Goal: Transaction & Acquisition: Purchase product/service

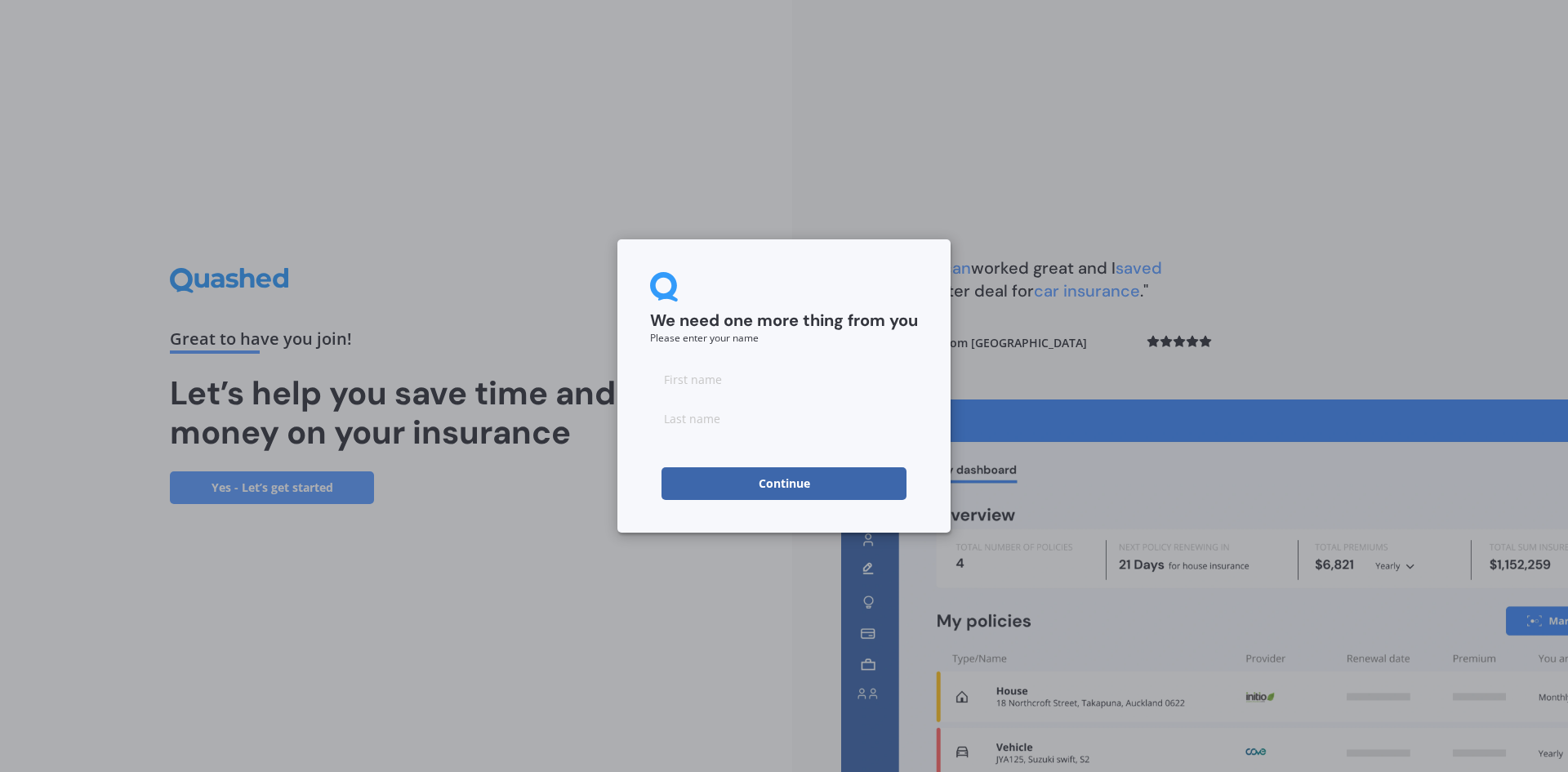
click at [886, 387] on input at bounding box center [784, 379] width 268 height 33
type input "[PERSON_NAME]"
click at [715, 420] on input at bounding box center [784, 418] width 268 height 33
type input "GILLIES"
click at [830, 374] on input "[PERSON_NAME]" at bounding box center [784, 379] width 268 height 33
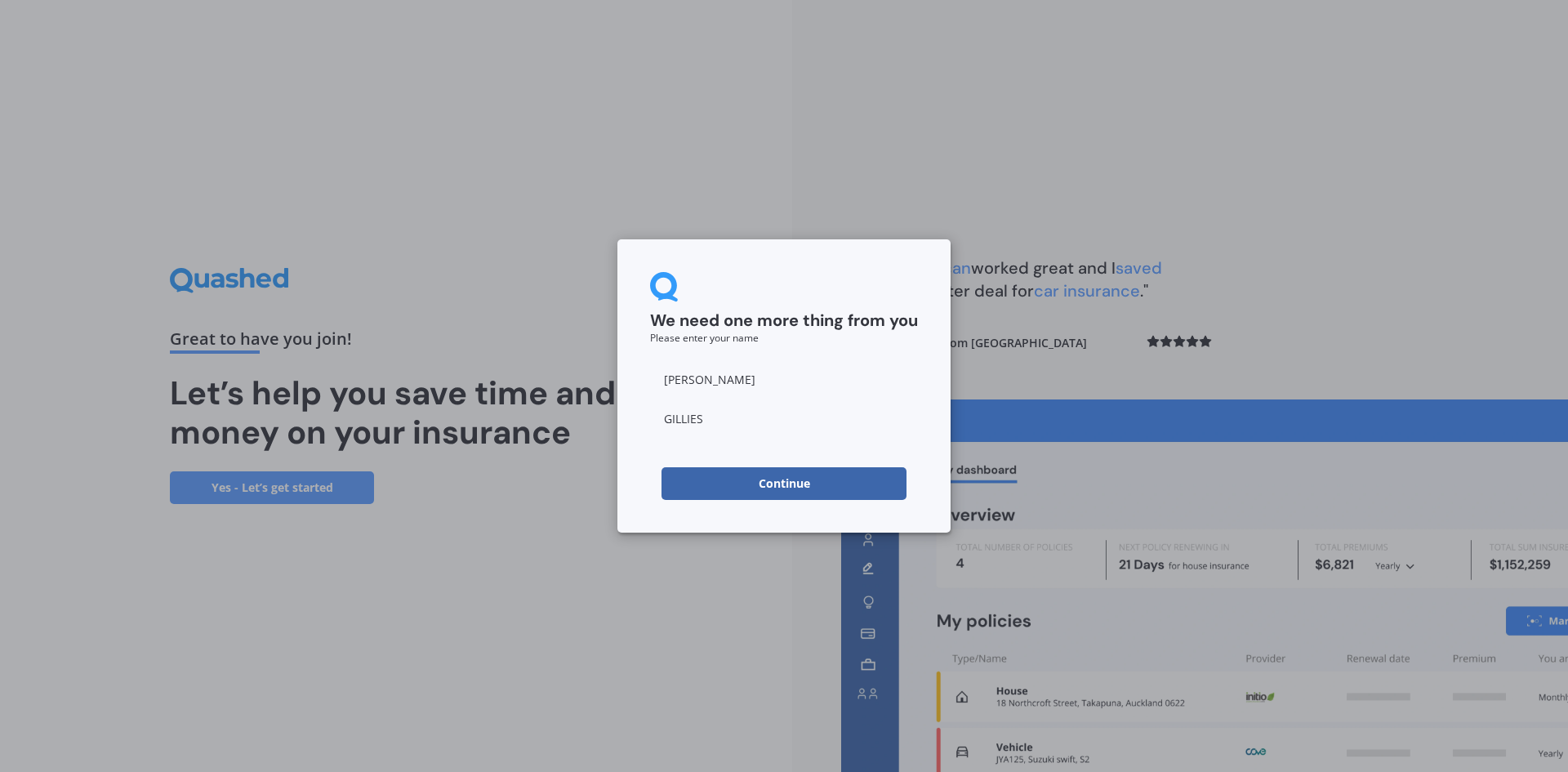
click at [683, 483] on button "Continue" at bounding box center [784, 483] width 245 height 33
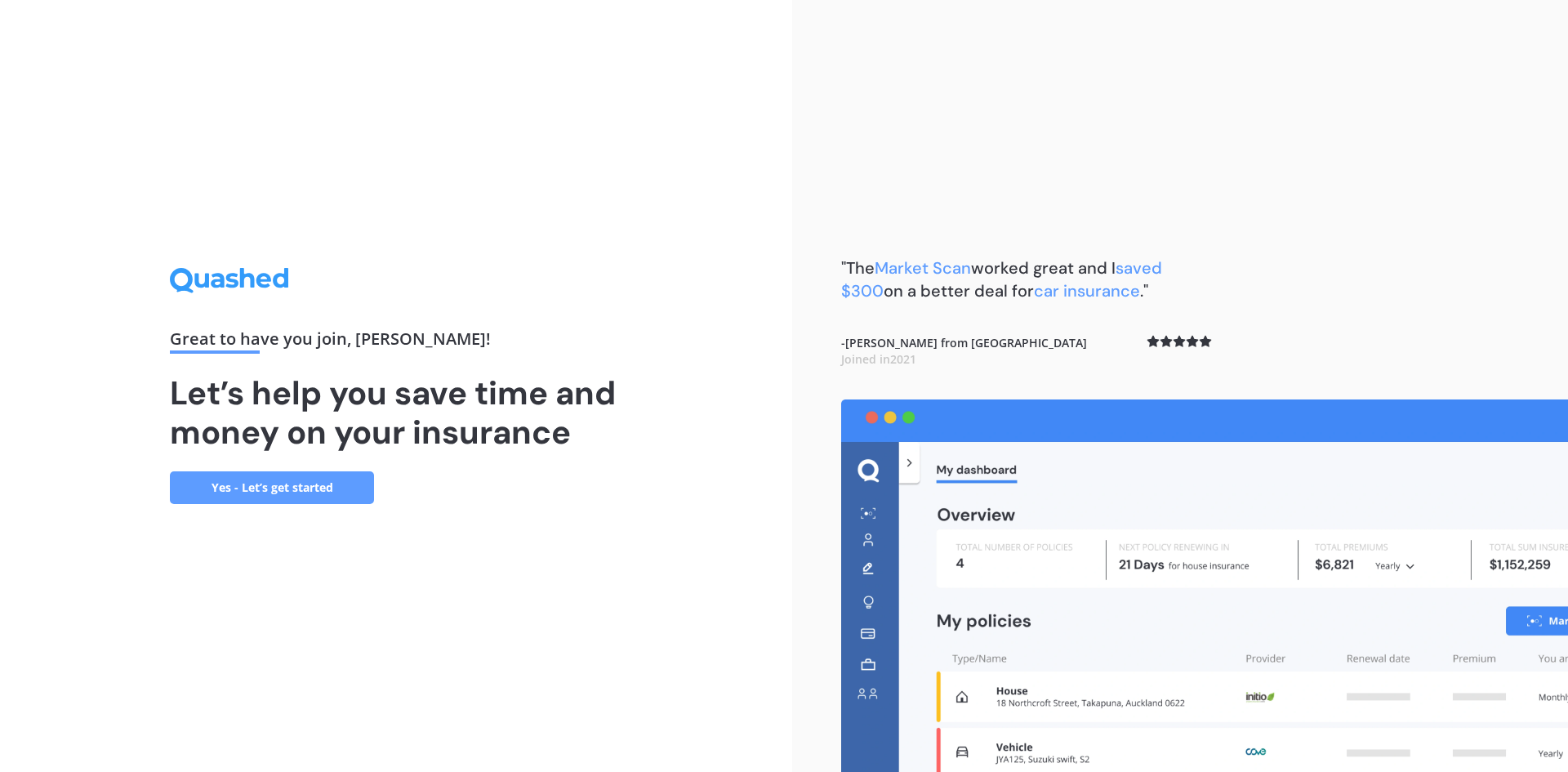
click at [346, 493] on link "Yes - Let’s get started" at bounding box center [271, 488] width 204 height 33
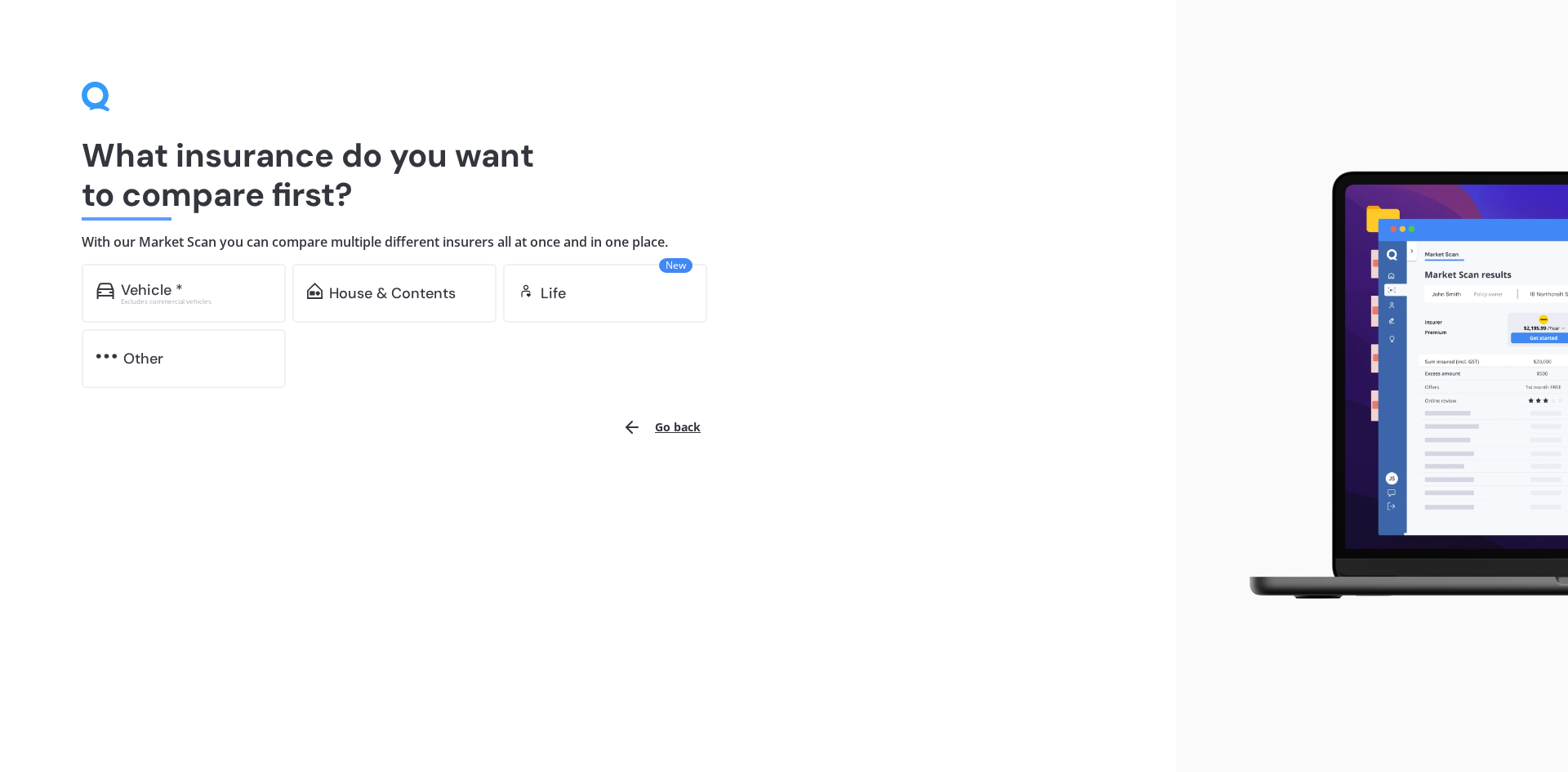
click at [185, 278] on div "Vehicle * Excludes commercial vehicles" at bounding box center [184, 293] width 204 height 59
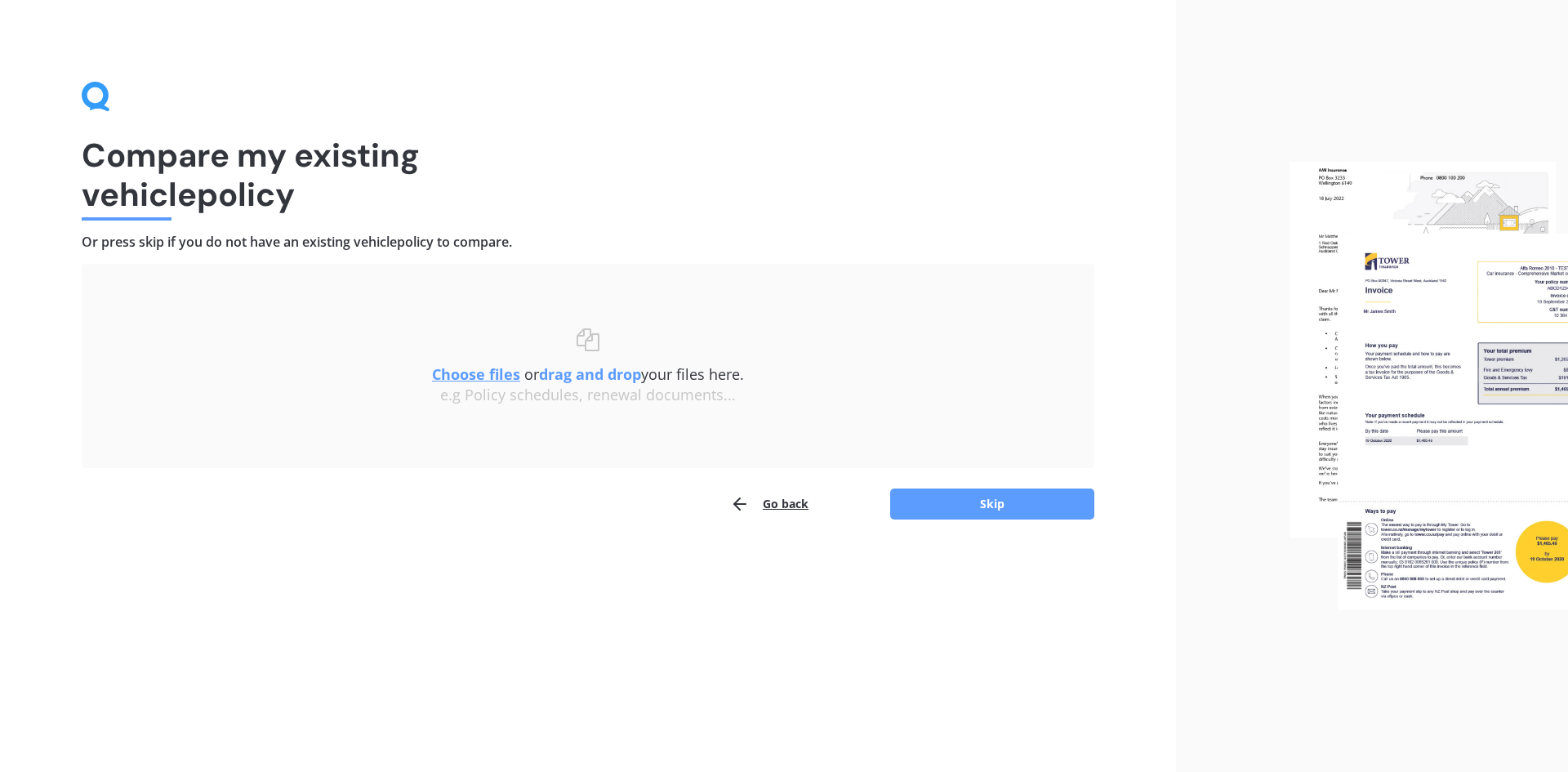
click at [1004, 509] on button "Skip" at bounding box center [991, 503] width 204 height 31
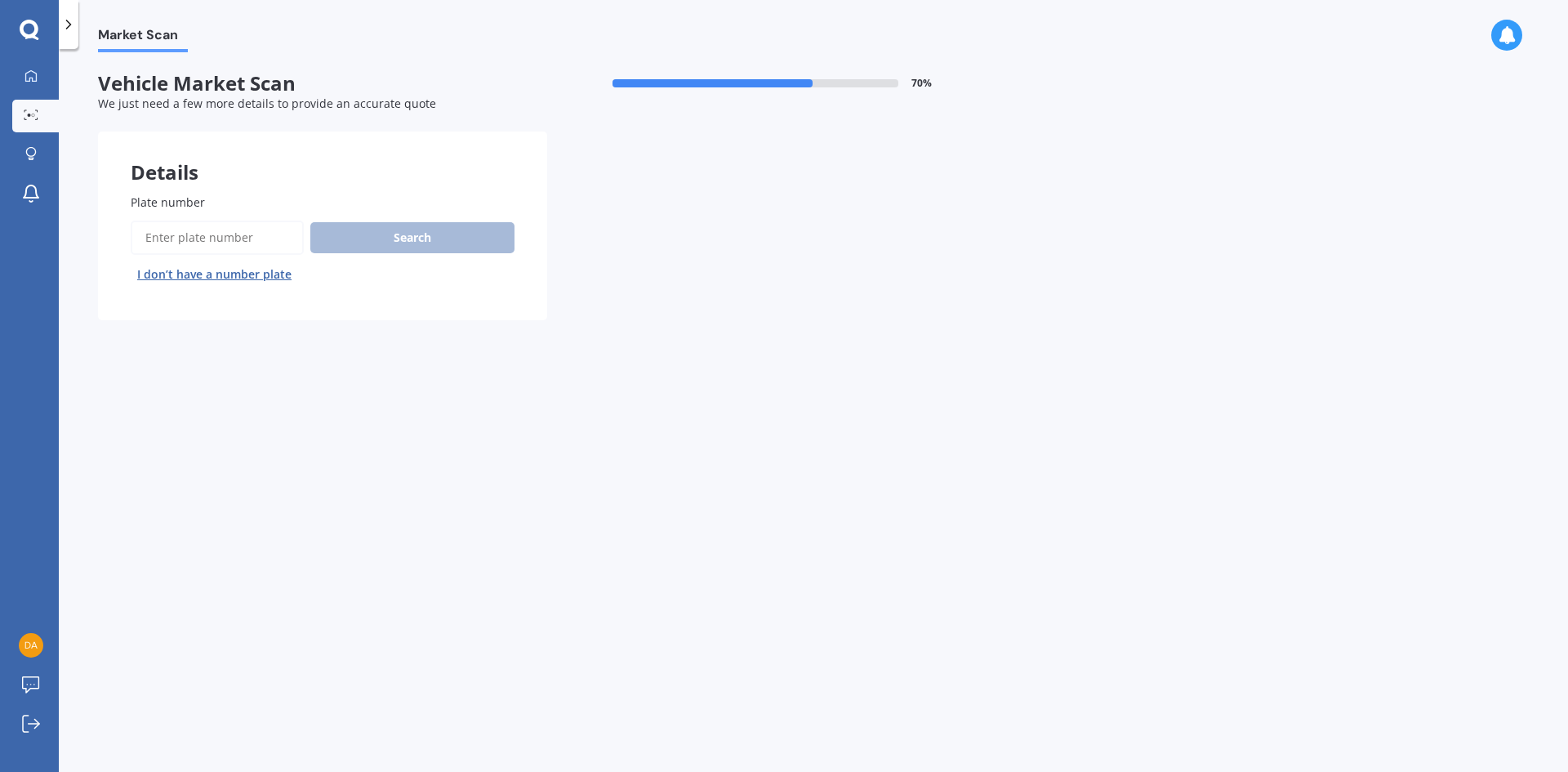
click at [208, 239] on input "Plate number" at bounding box center [216, 237] width 173 height 34
type input "LCN8"
click at [351, 238] on button "Search" at bounding box center [412, 238] width 204 height 31
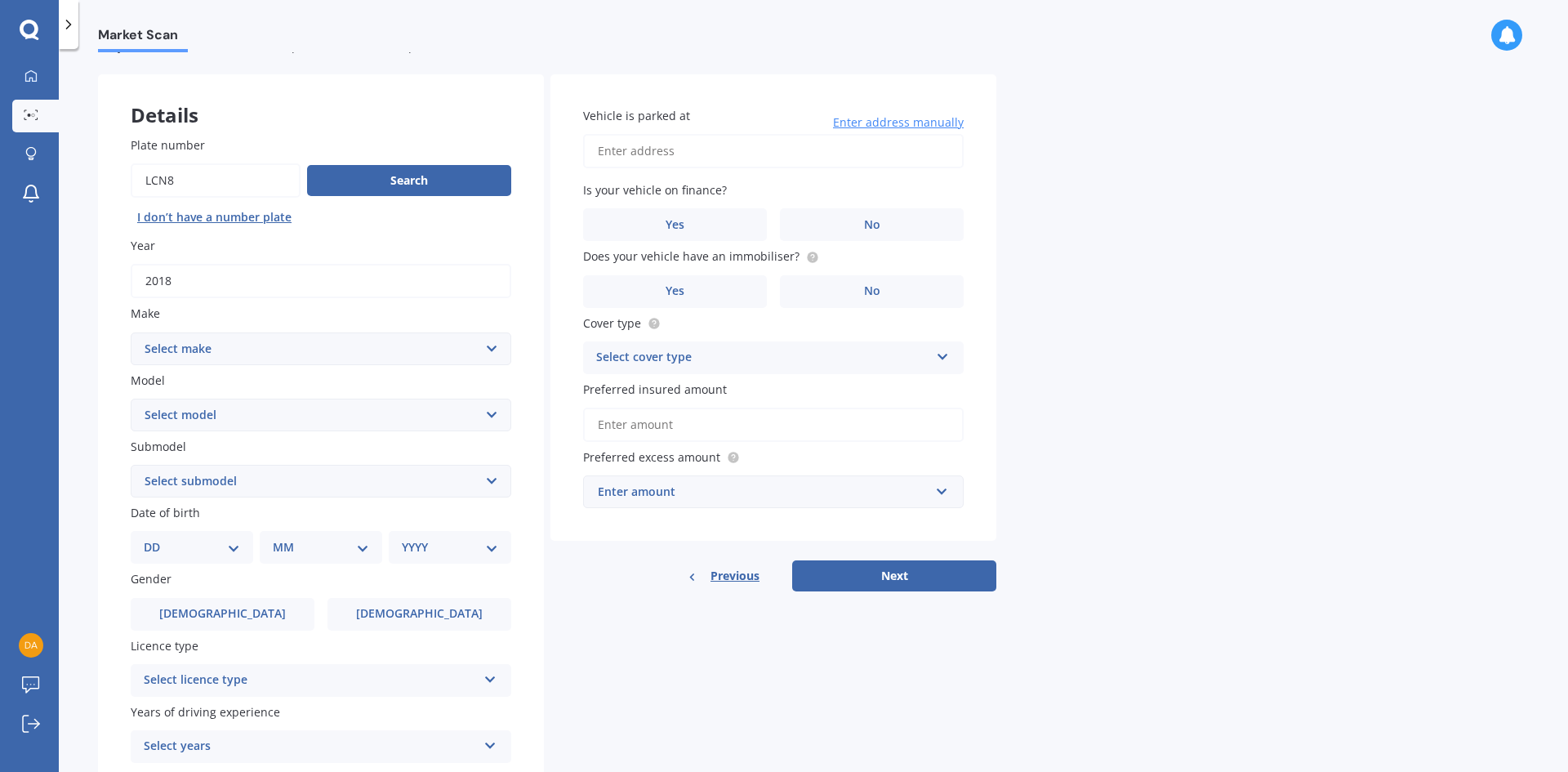
scroll to position [82, 0]
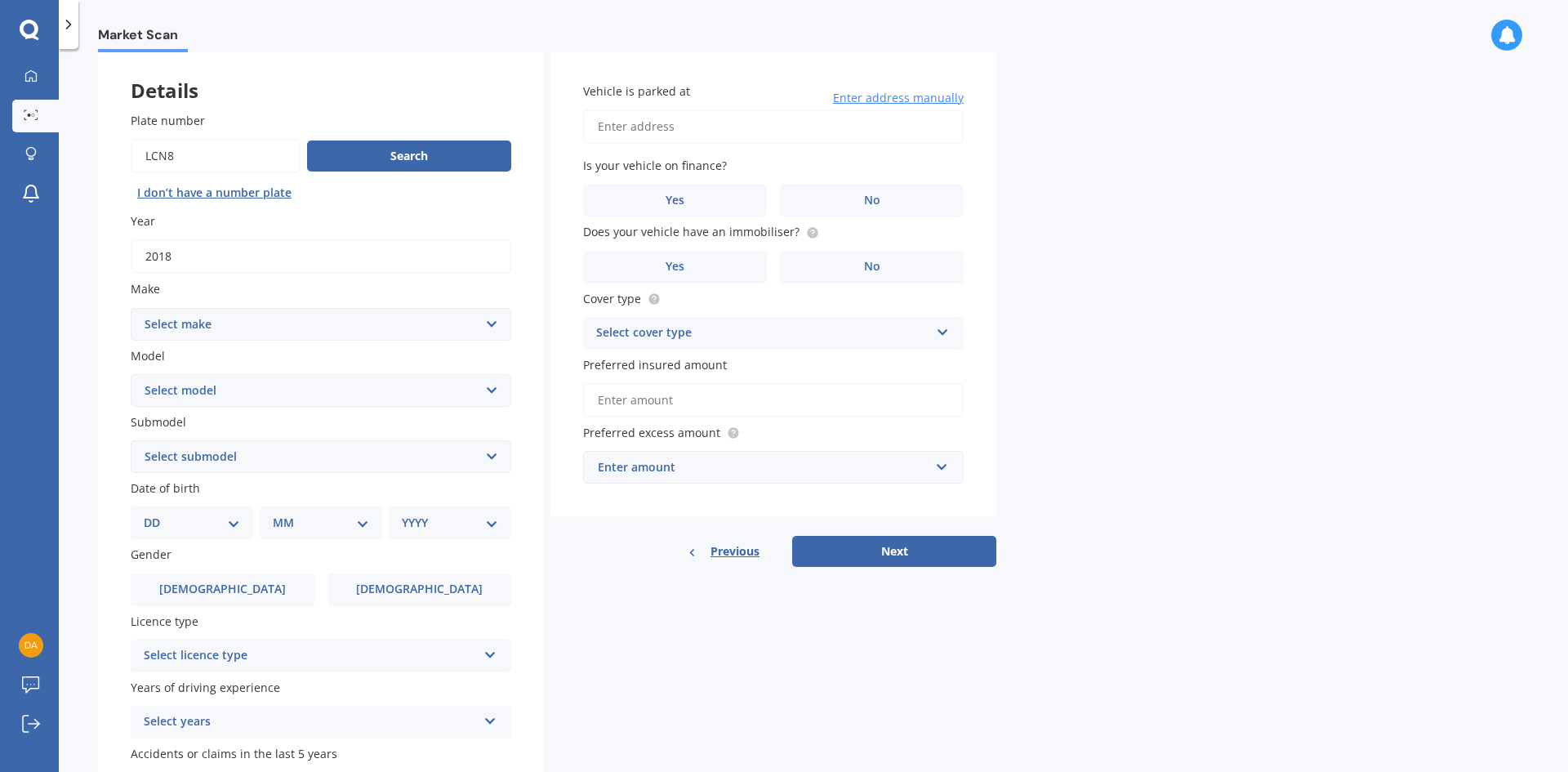
click at [492, 319] on select "Select make AC ALFA ROMEO ASTON [PERSON_NAME] AUDI AUSTIN BEDFORD Bentley BMW B…" at bounding box center [321, 325] width 381 height 33
click at [130, 308] on select "Select make AC ALFA ROMEO ASTON [PERSON_NAME] AUDI AUSTIN BEDFORD Bentley BMW B…" at bounding box center [321, 325] width 381 height 33
click at [489, 388] on select "Select model C C63" at bounding box center [321, 390] width 381 height 33
click at [488, 384] on select "Select model C C63" at bounding box center [321, 390] width 381 height 33
click at [492, 325] on select "Select make AC ALFA ROMEO ASTON [PERSON_NAME] AUDI AUSTIN BEDFORD Bentley BMW B…" at bounding box center [321, 325] width 381 height 33
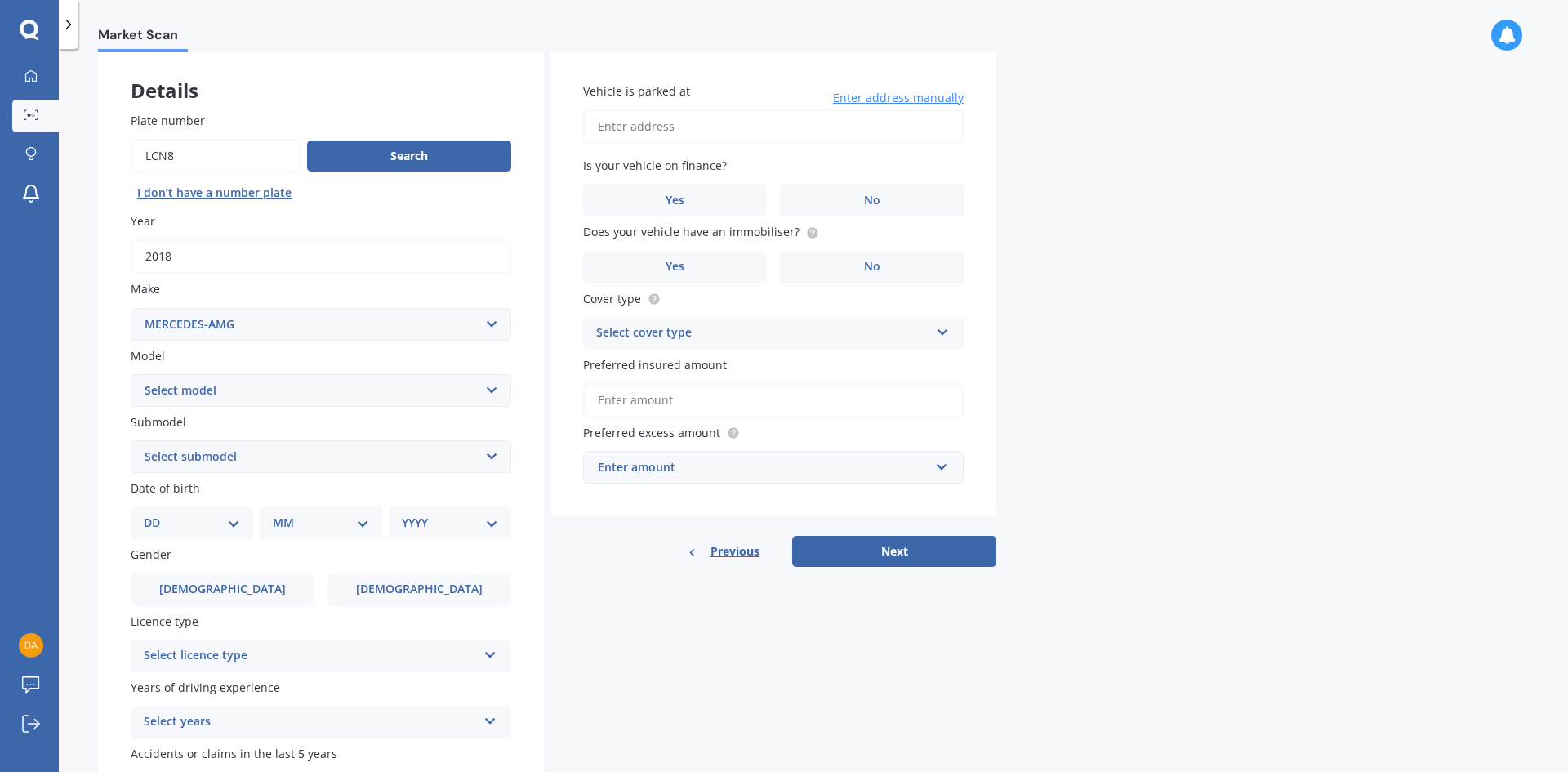
click at [130, 308] on select "Select make AC ALFA ROMEO ASTON [PERSON_NAME] AUDI AUSTIN BEDFORD Bentley BMW B…" at bounding box center [321, 325] width 381 height 33
click at [487, 385] on select "Select model A45 A63 C C32 C36 C63 CLK CLS E43 E63 G63 GL63 GLE GLE-CLASS GLS G…" at bounding box center [321, 390] width 381 height 33
click at [481, 417] on label "Submodel" at bounding box center [317, 422] width 374 height 17
click at [481, 441] on select "Select submodel" at bounding box center [321, 457] width 381 height 33
click at [493, 326] on select "Select make AC ALFA ROMEO ASTON [PERSON_NAME] AUDI AUSTIN BEDFORD Bentley BMW B…" at bounding box center [321, 325] width 381 height 33
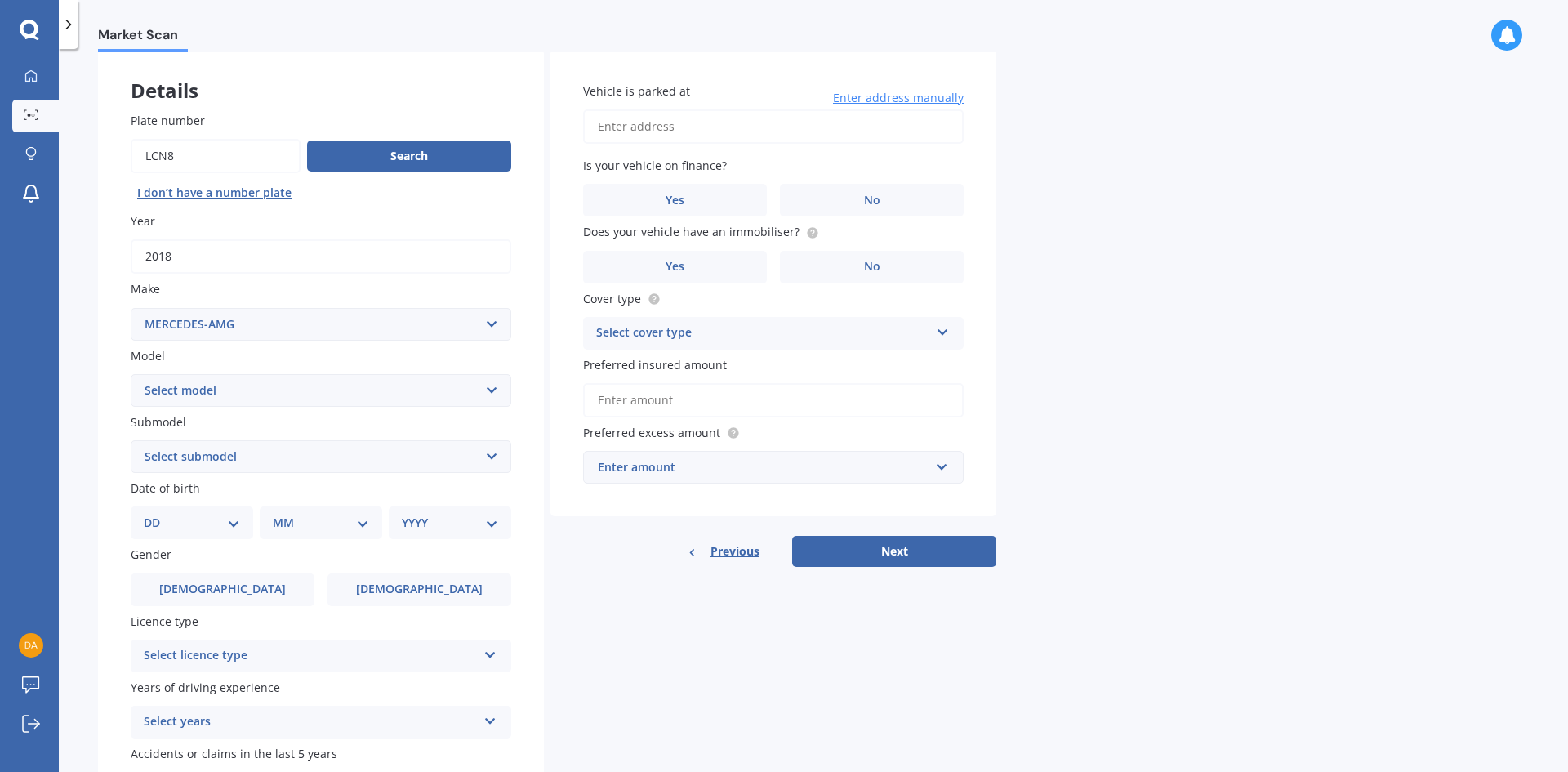
select select "MERCEDES BENZ"
click at [130, 308] on select "Select make AC ALFA ROMEO ASTON [PERSON_NAME] AUDI AUSTIN BEDFORD Bentley BMW B…" at bounding box center [321, 325] width 381 height 33
click at [491, 329] on select "Select make AC ALFA ROMEO ASTON [PERSON_NAME] AUDI AUSTIN BEDFORD Bentley BMW B…" at bounding box center [321, 325] width 381 height 33
click at [451, 291] on label "Make" at bounding box center [317, 289] width 374 height 17
click at [451, 308] on select "Select make AC ALFA ROMEO ASTON [PERSON_NAME] AUDI AUSTIN BEDFORD Bentley BMW B…" at bounding box center [321, 325] width 381 height 33
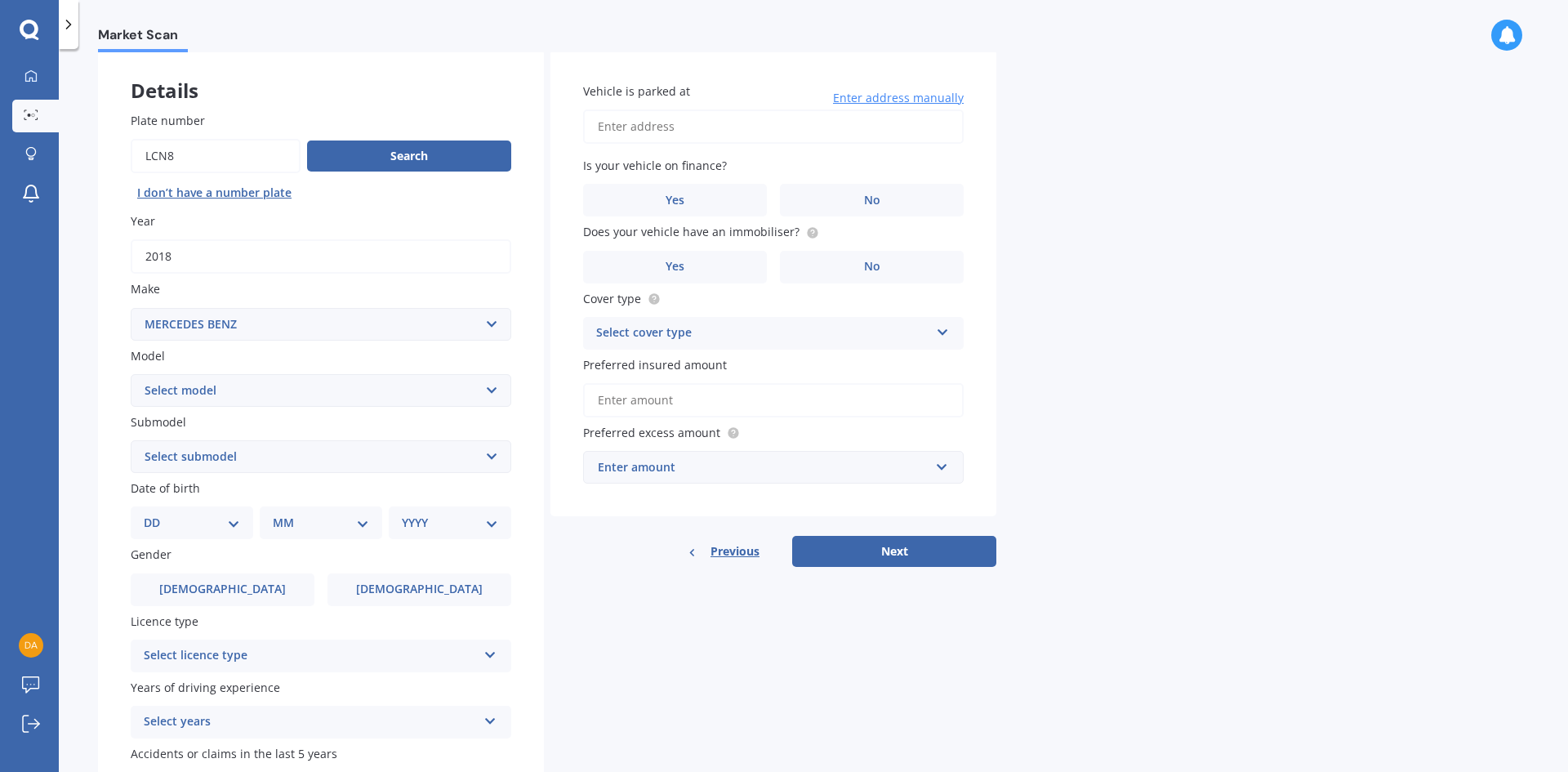
click at [491, 388] on select "Select model 190 200 220 230 240 250 260 280 300 320 350 380 400 420 450 500 55…" at bounding box center [321, 390] width 381 height 33
select select "GLC"
click at [130, 374] on select "Select model 190 200 220 230 240 250 260 280 300 320 350 380 400 420 450 500 55…" at bounding box center [321, 390] width 381 height 33
click at [499, 455] on select "Select submodel 2.0 Petrol Station Wagon 250 350D 43 AMG 3 OPT/4WD/9AT 63 S AMG…" at bounding box center [321, 457] width 381 height 33
select select "43 AMG 3 OPT/4WD/9AT"
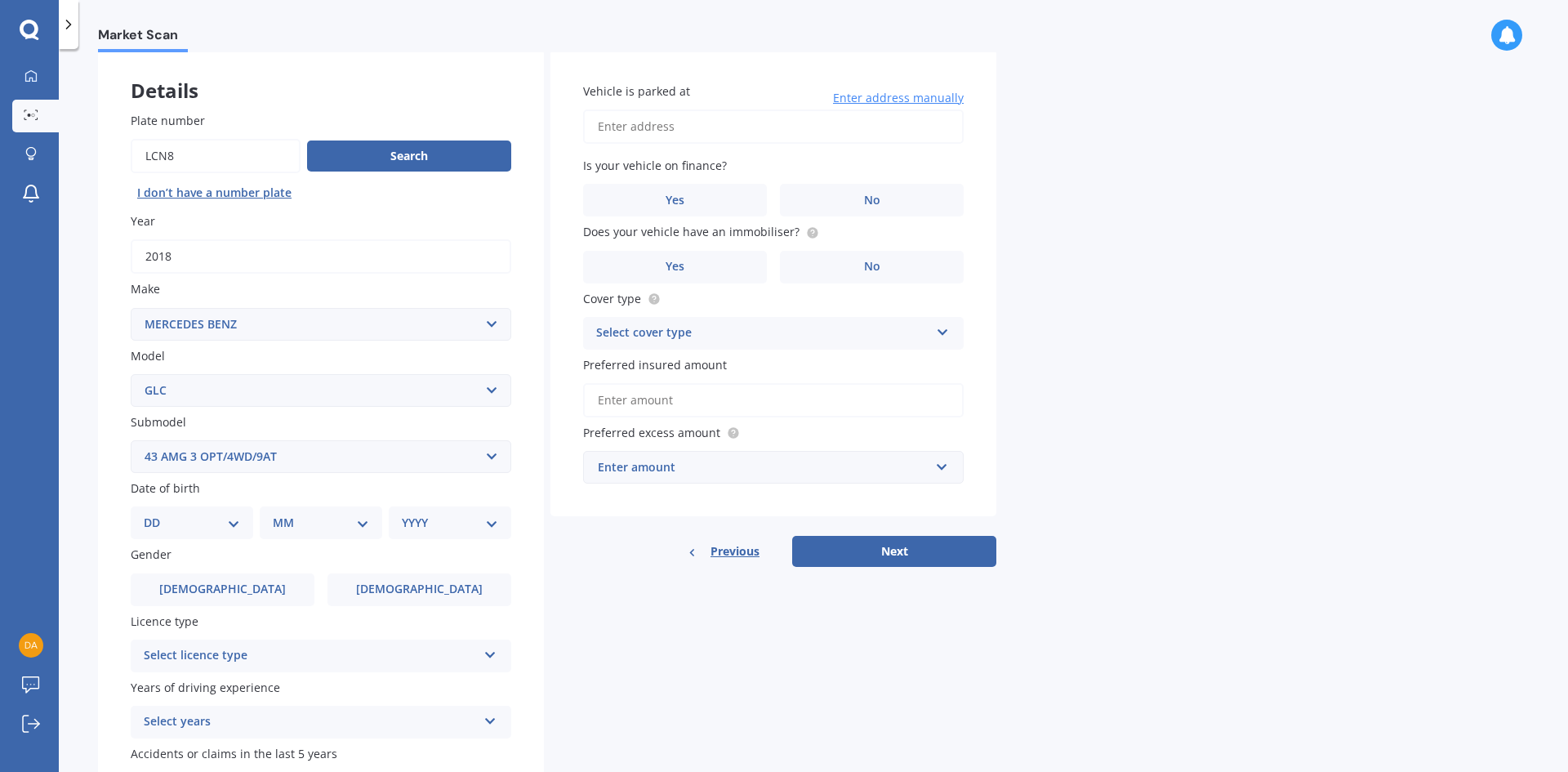
click at [130, 441] on select "Select submodel 2.0 Petrol Station Wagon 250 350D 43 AMG 3 OPT/4WD/9AT 63 S AMG…" at bounding box center [321, 457] width 381 height 33
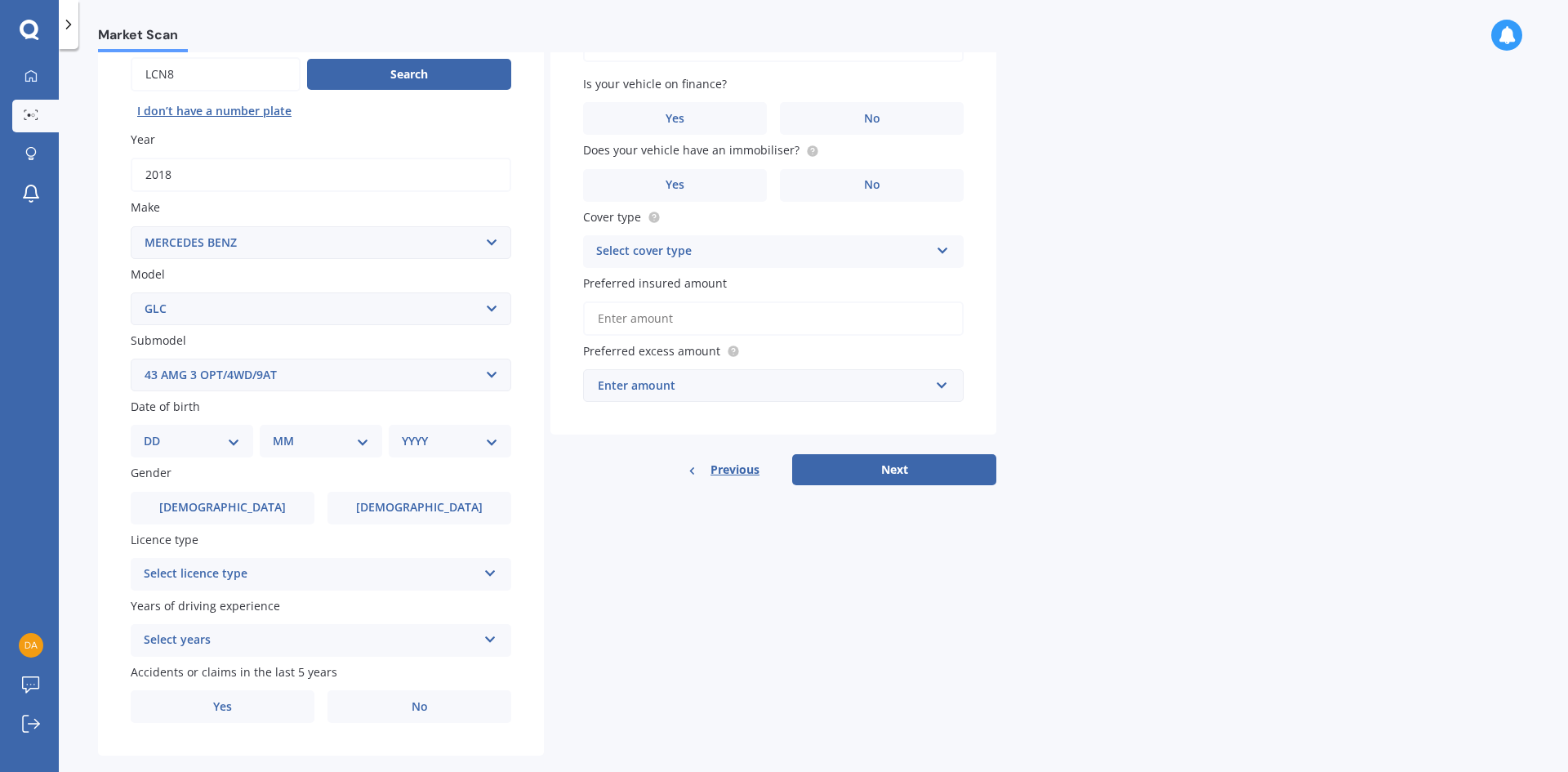
scroll to position [189, 0]
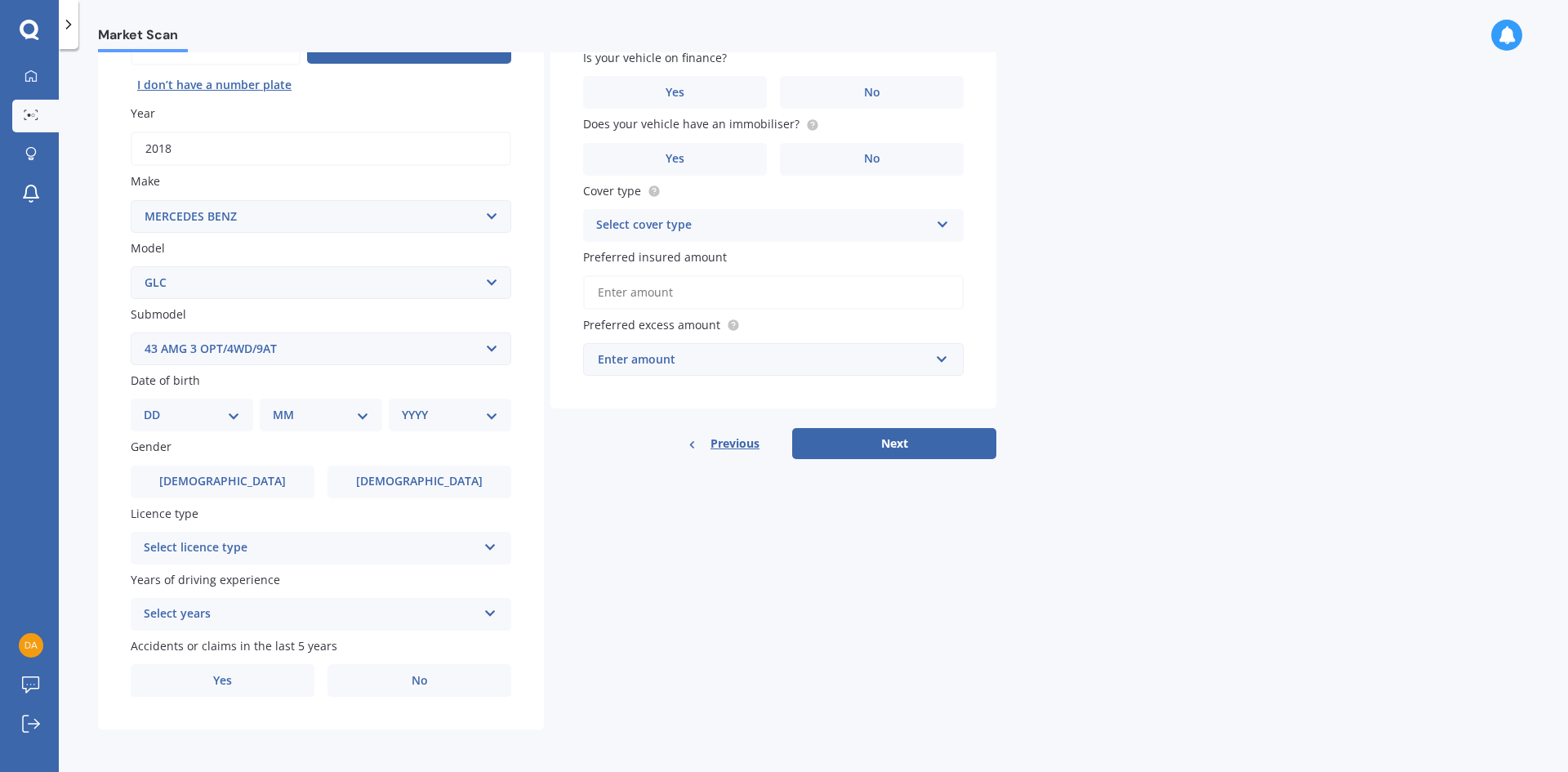
click at [232, 414] on select "DD 01 02 03 04 05 06 07 08 09 10 11 12 13 14 15 16 17 18 19 20 21 22 23 24 25 2…" at bounding box center [192, 415] width 97 height 18
select select "09"
click at [157, 406] on select "DD 01 02 03 04 05 06 07 08 09 10 11 12 13 14 15 16 17 18 19 20 21 22 23 24 25 2…" at bounding box center [192, 415] width 97 height 18
click at [355, 410] on select "MM 01 02 03 04 05 06 07 08 09 10 11 12" at bounding box center [324, 415] width 90 height 18
select select "09"
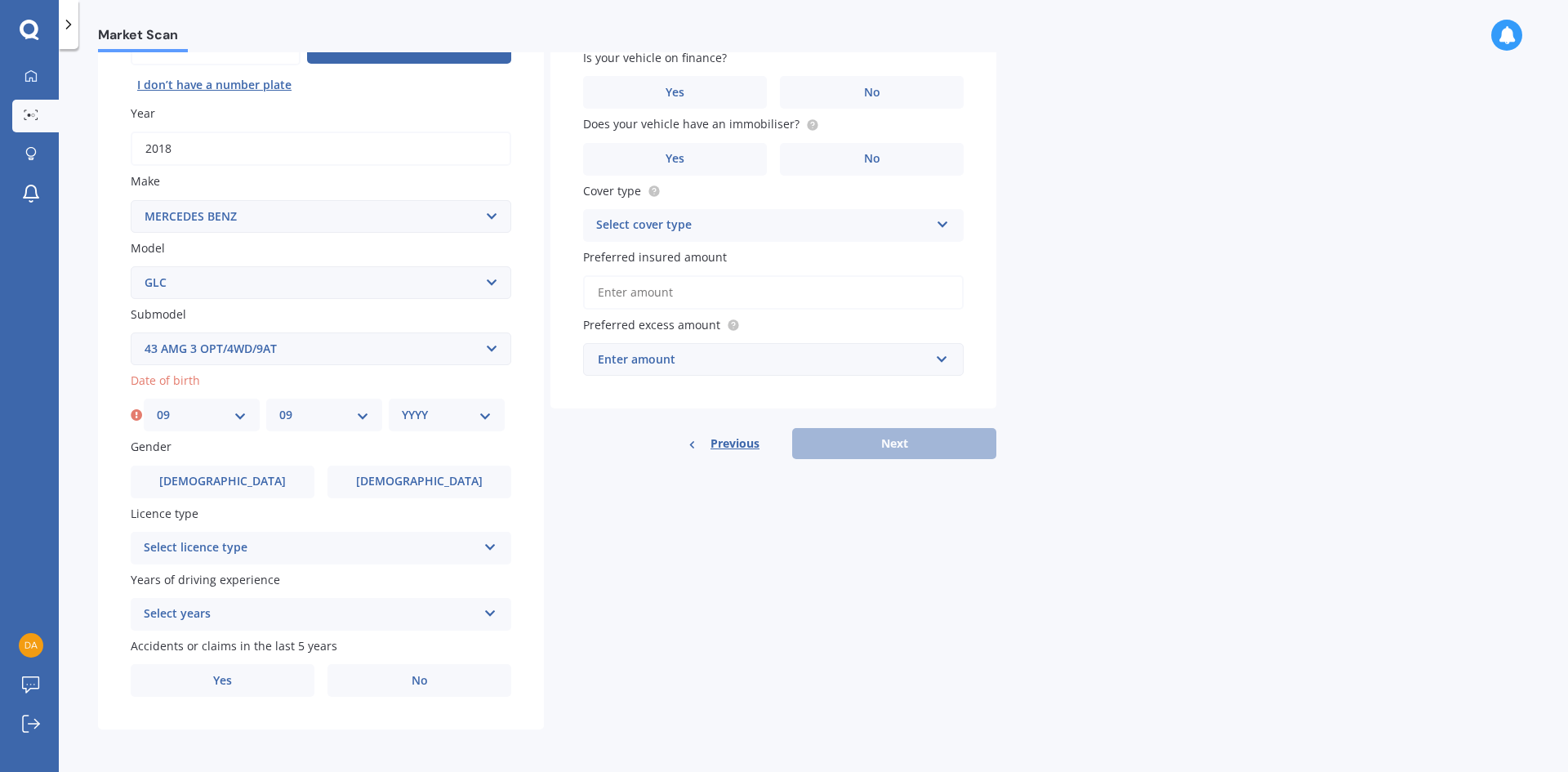
click at [279, 406] on select "MM 01 02 03 04 05 06 07 08 09 10 11 12" at bounding box center [324, 415] width 90 height 18
click at [481, 416] on select "YYYY 2025 2024 2023 2022 2021 2020 2019 2018 2017 2016 2015 2014 2013 2012 2011…" at bounding box center [446, 415] width 90 height 18
select select "1982"
click at [402, 406] on select "YYYY 2025 2024 2023 2022 2021 2020 2019 2018 2017 2016 2015 2014 2013 2012 2011…" at bounding box center [446, 415] width 90 height 18
click at [224, 474] on span "[DEMOGRAPHIC_DATA]" at bounding box center [222, 481] width 127 height 14
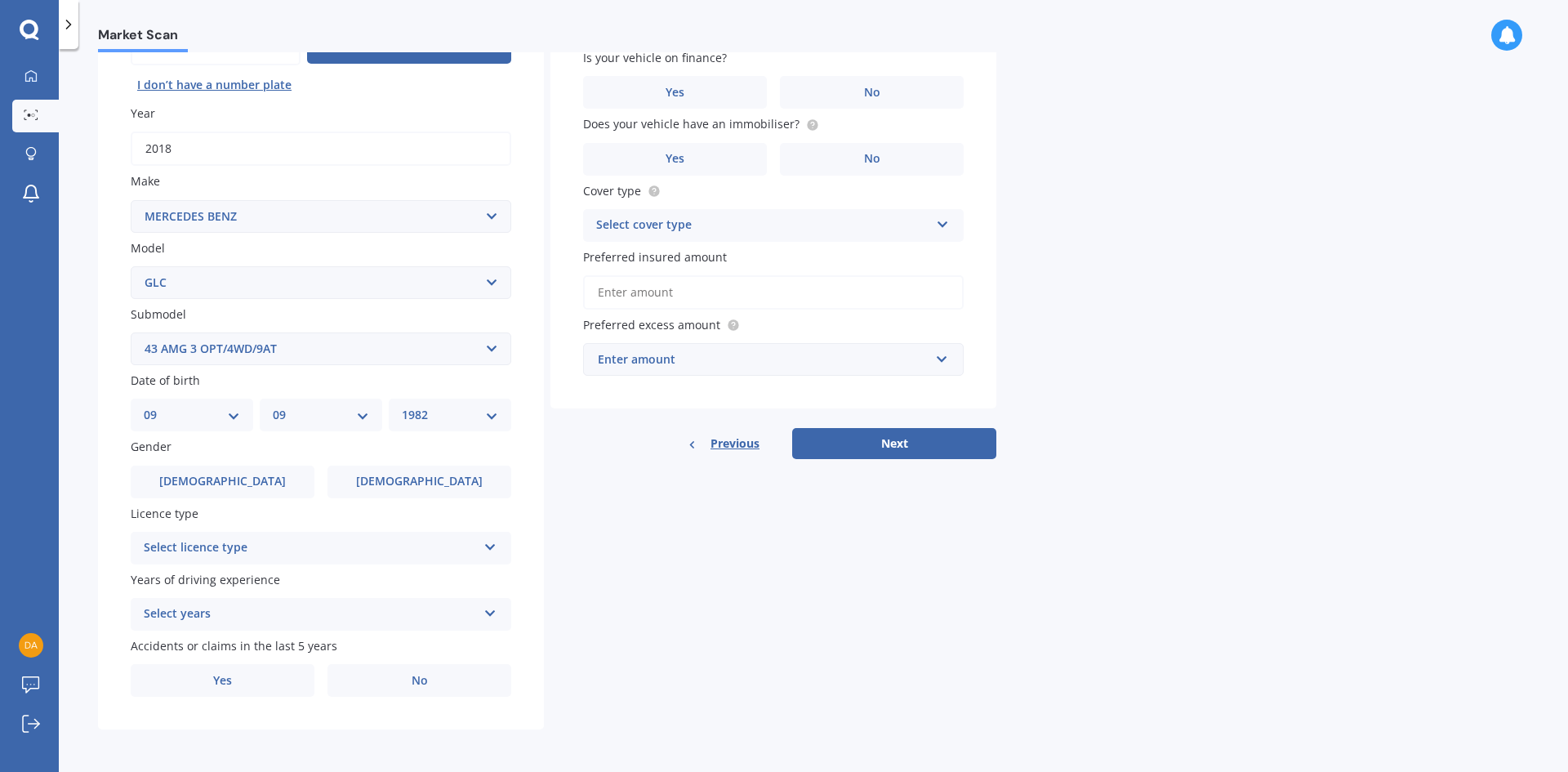
click at [0, 0] on input "[DEMOGRAPHIC_DATA]" at bounding box center [0, 0] width 0 height 0
click at [321, 546] on div "Select licence type" at bounding box center [310, 548] width 333 height 19
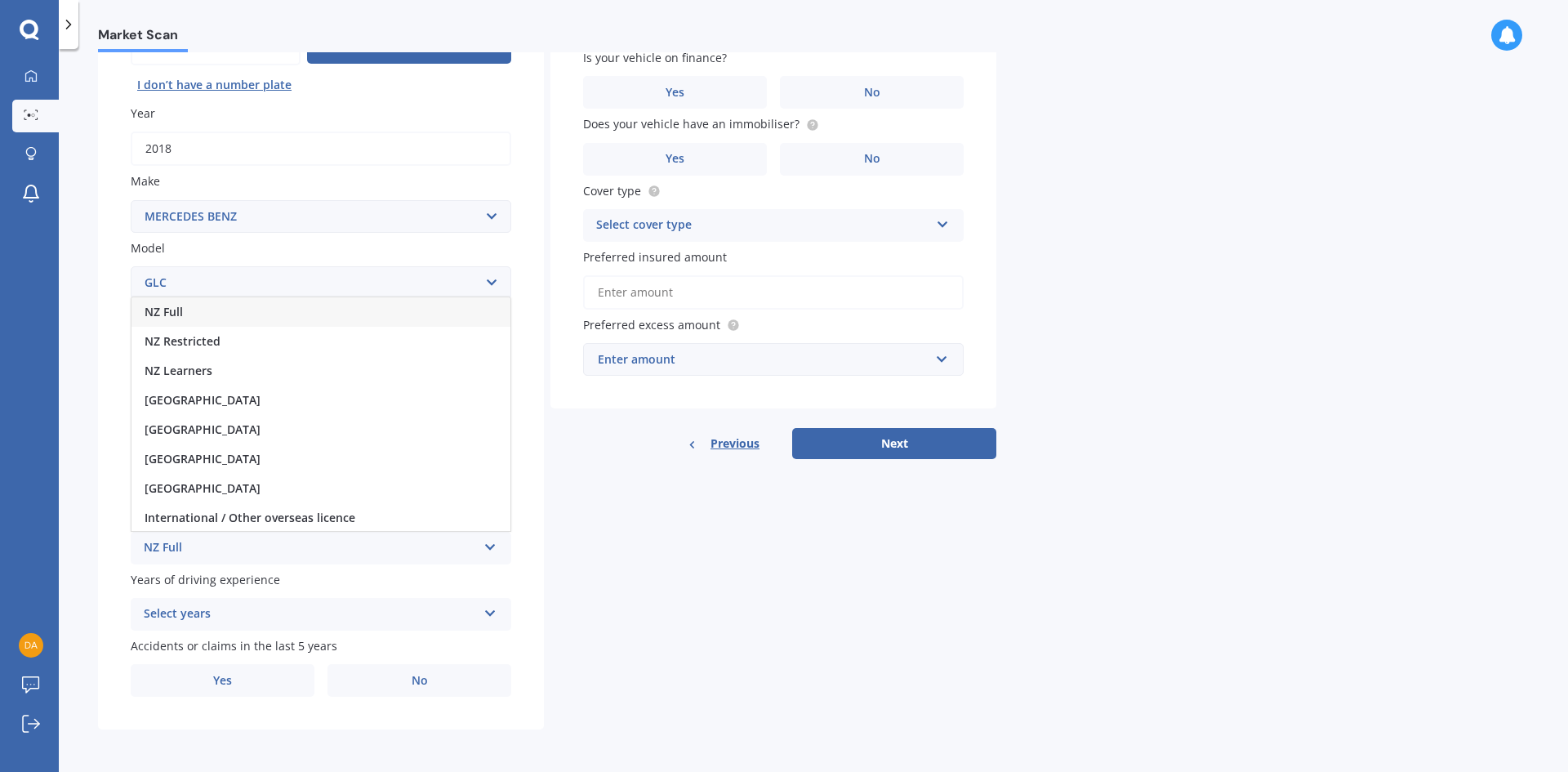
click at [214, 310] on div "NZ Full" at bounding box center [321, 312] width 379 height 29
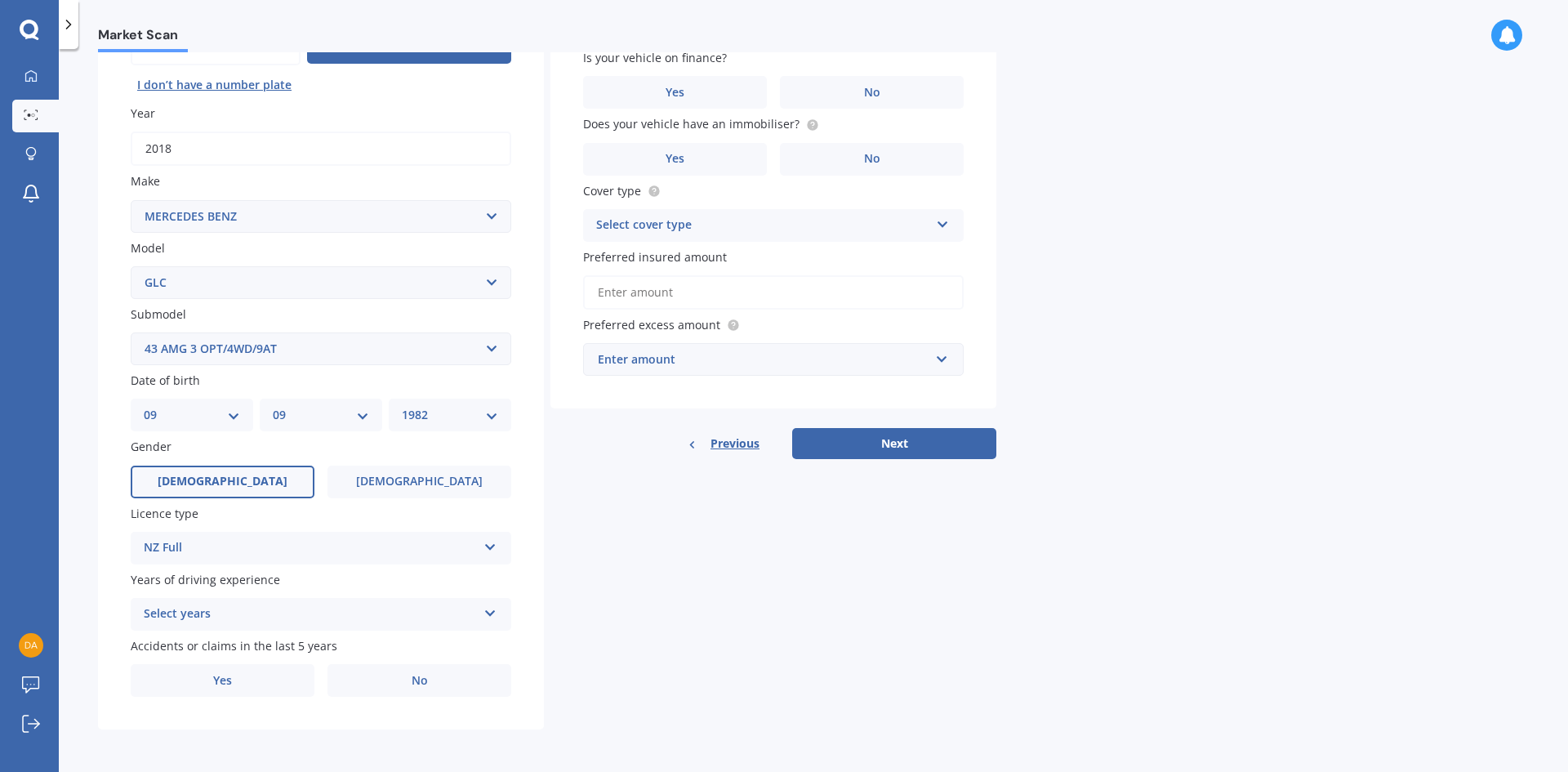
click at [462, 613] on div "Select years" at bounding box center [310, 614] width 333 height 19
click at [347, 472] on div "5 or more years" at bounding box center [321, 465] width 379 height 29
click at [416, 679] on span "No" at bounding box center [419, 680] width 16 height 14
click at [0, 0] on input "No" at bounding box center [0, 0] width 0 height 0
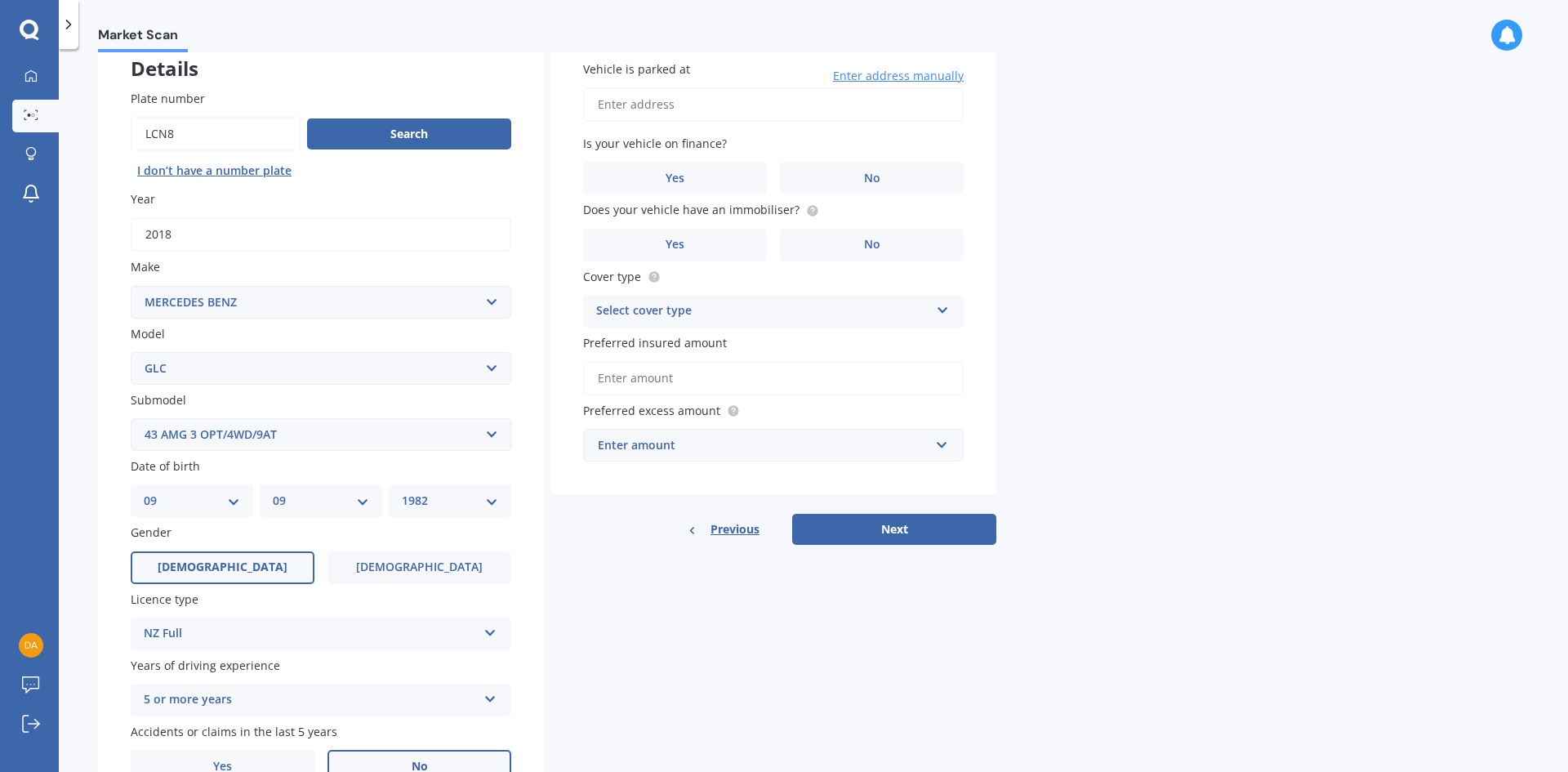
scroll to position [0, 0]
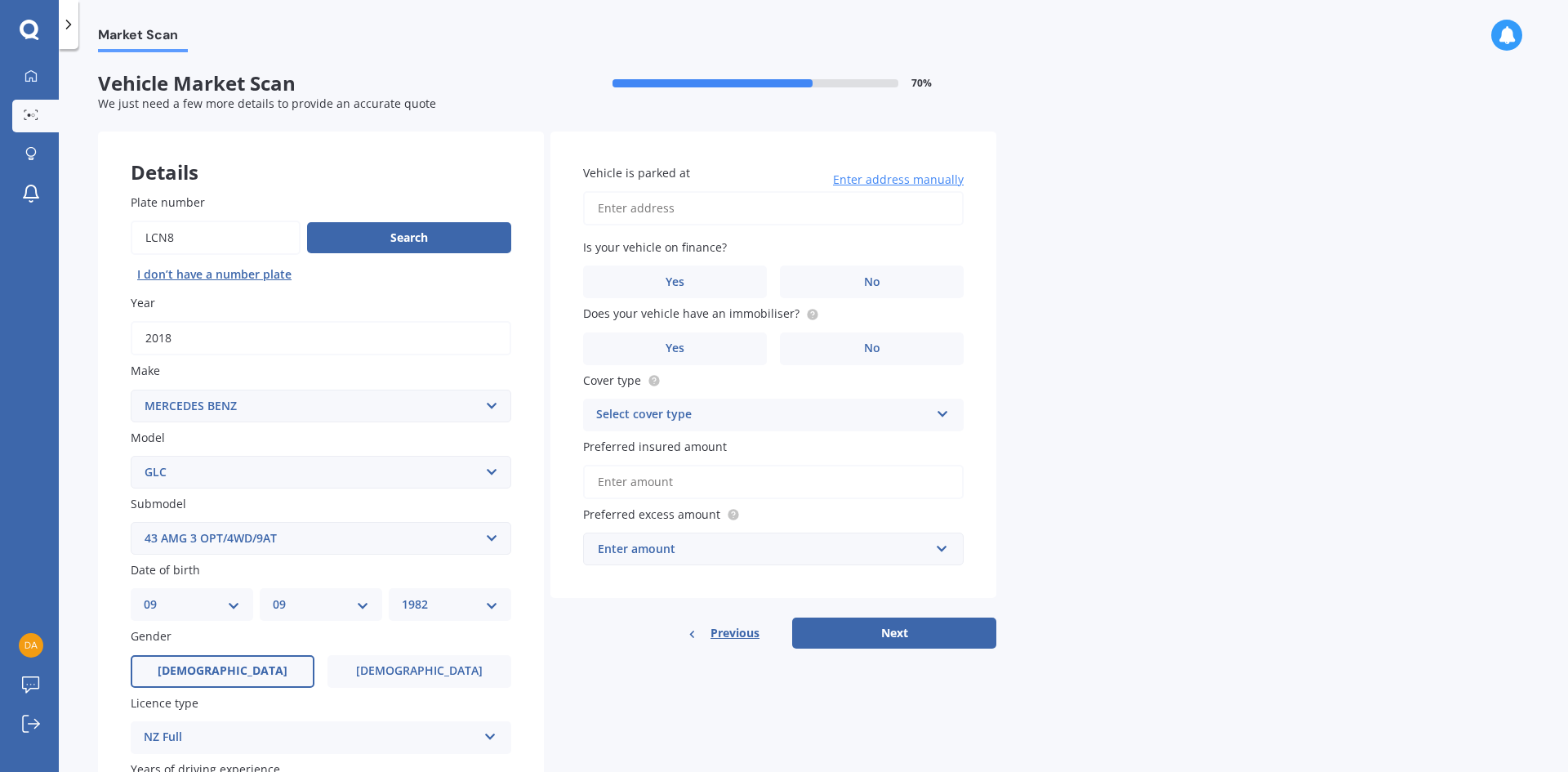
click at [709, 208] on input "Vehicle is parked at" at bounding box center [773, 208] width 381 height 34
click at [748, 209] on input "[STREET_ADDRESS]" at bounding box center [773, 208] width 381 height 34
click at [898, 234] on div "Vehicle is parked at [STREET_ADDRESS] 0626 Enter address manually Is your vehic…" at bounding box center [773, 364] width 445 height 467
drag, startPoint x: 830, startPoint y: 205, endPoint x: 586, endPoint y: 215, distance: 244.2
click at [586, 215] on input "[STREET_ADDRESS]" at bounding box center [773, 208] width 381 height 34
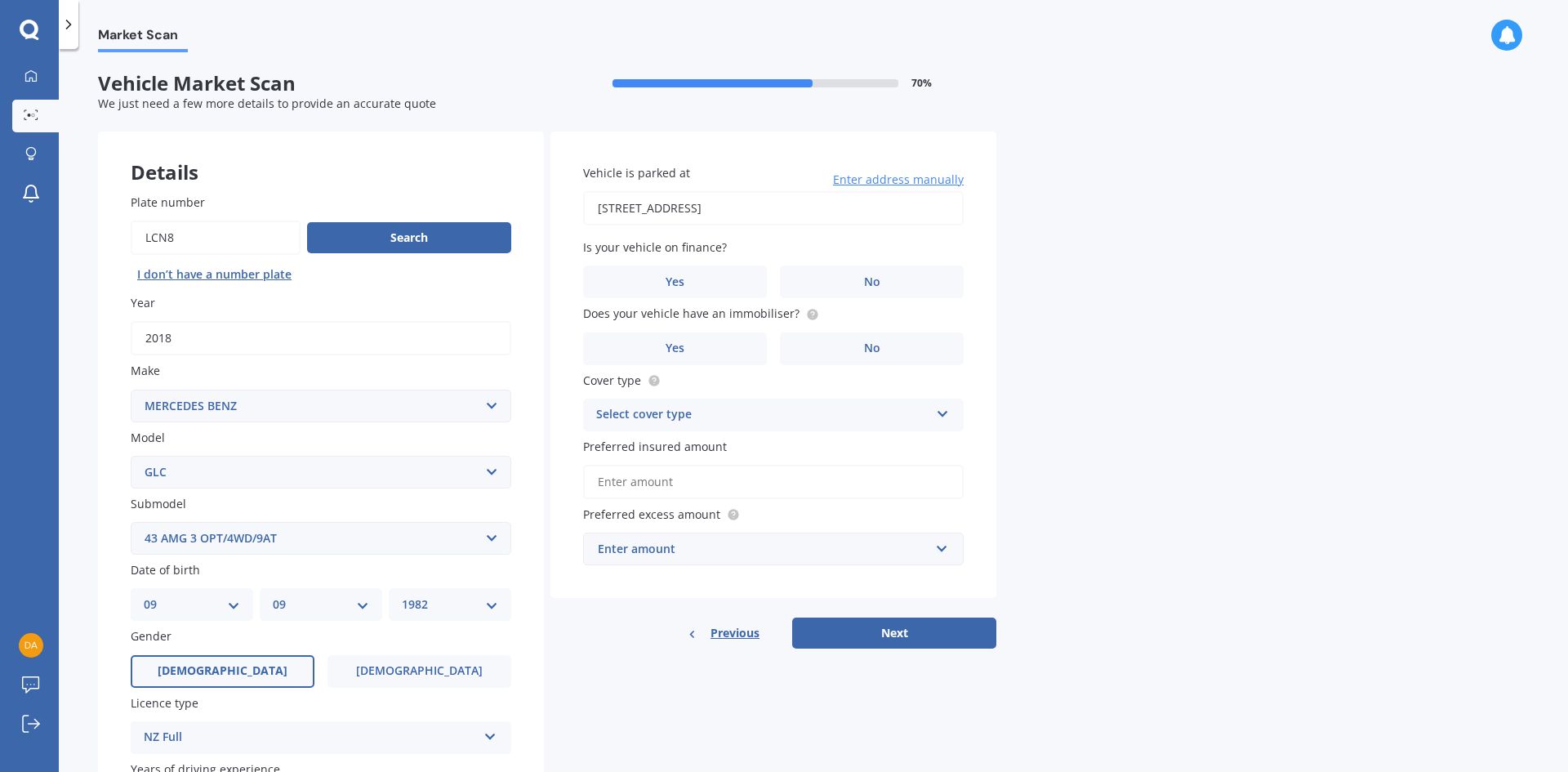
type input "[STREET_ADDRESS]"
click at [830, 274] on label "No" at bounding box center [871, 282] width 184 height 33
click at [0, 0] on input "No" at bounding box center [0, 0] width 0 height 0
click at [679, 351] on span "Yes" at bounding box center [674, 348] width 18 height 14
click at [0, 0] on input "Yes" at bounding box center [0, 0] width 0 height 0
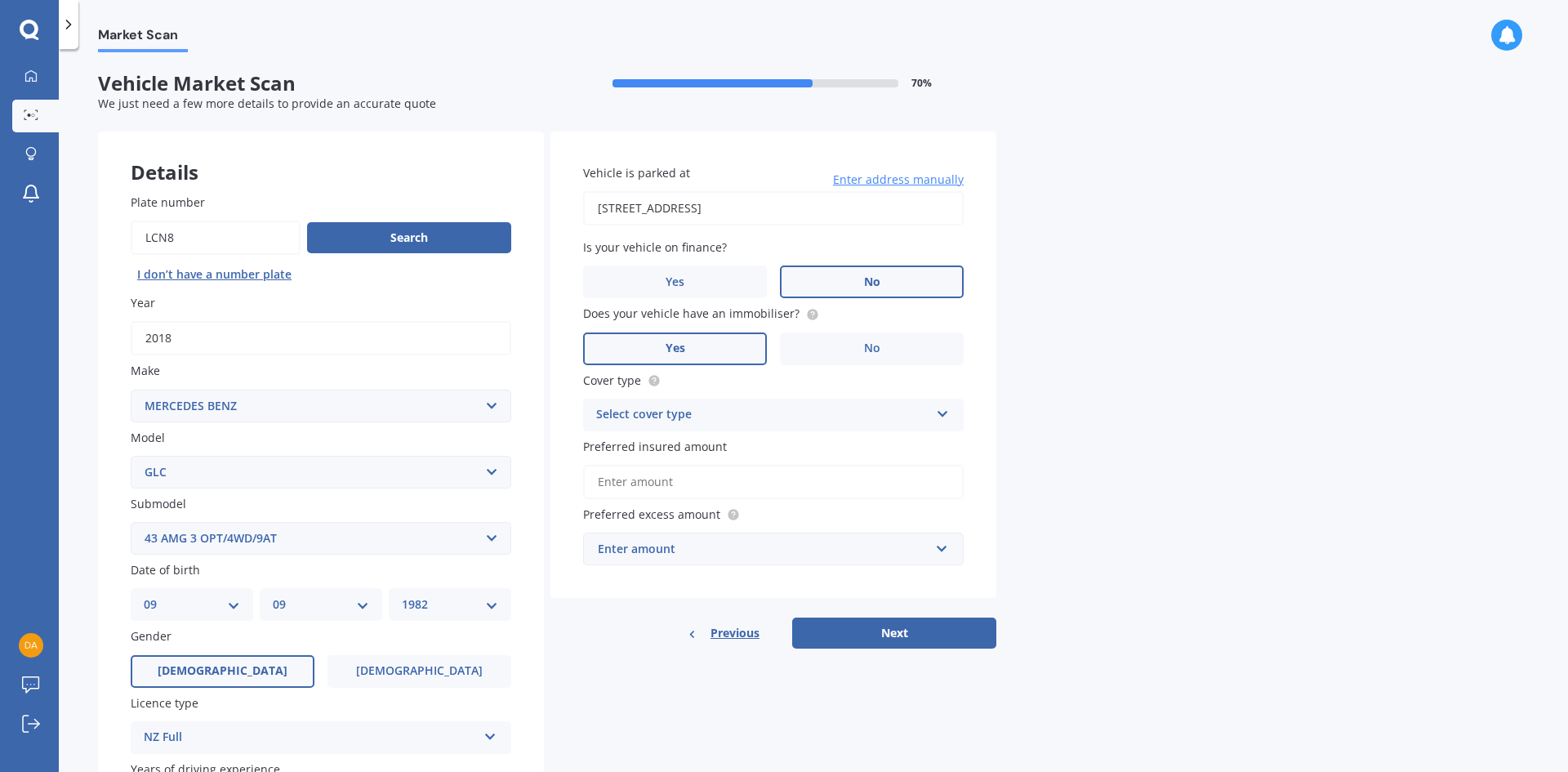
click at [947, 411] on icon at bounding box center [943, 411] width 14 height 12
click at [898, 452] on div "Comprehensive" at bounding box center [773, 446] width 379 height 29
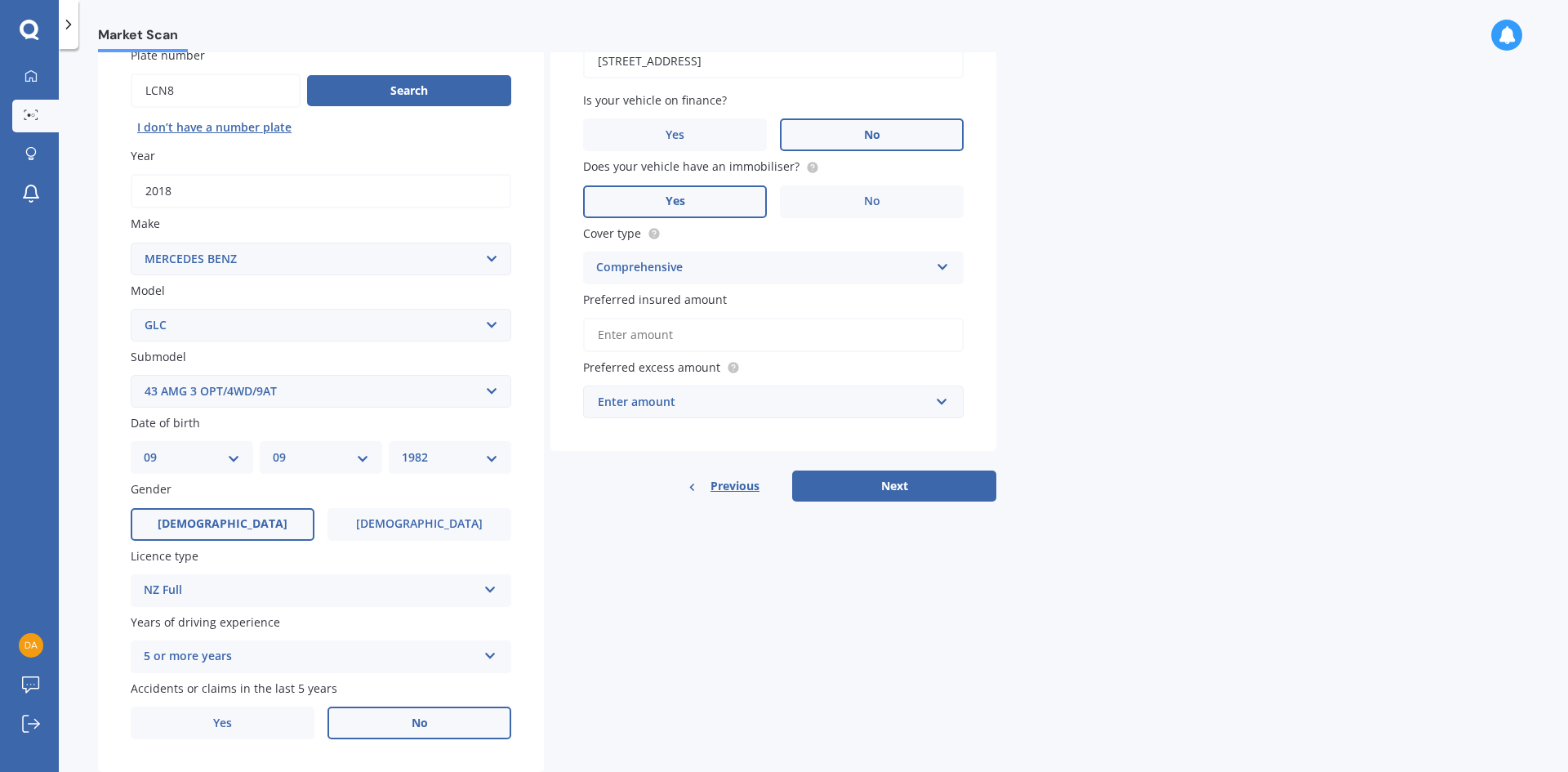
scroll to position [163, 0]
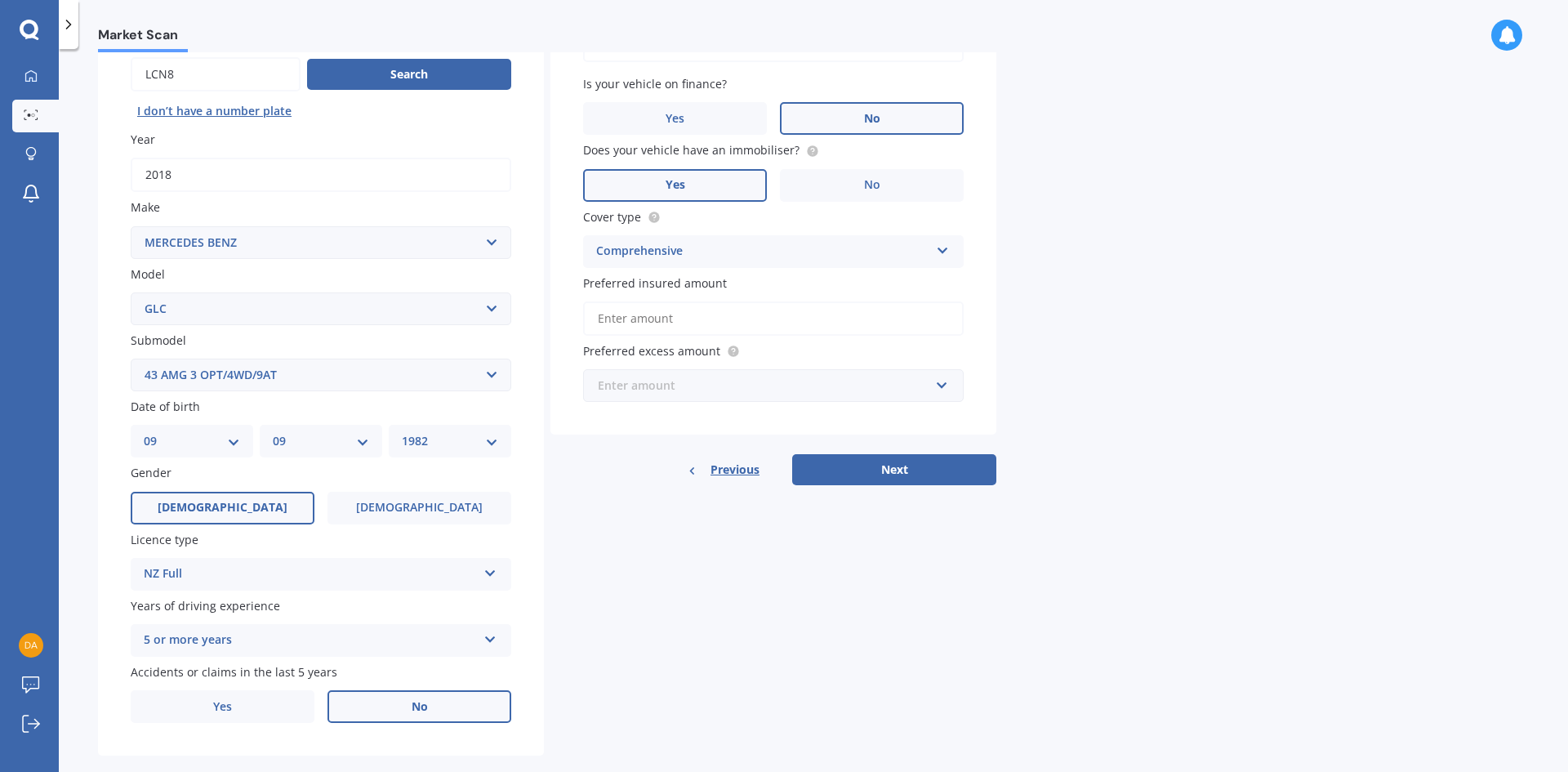
click at [944, 388] on input "text" at bounding box center [767, 386] width 366 height 31
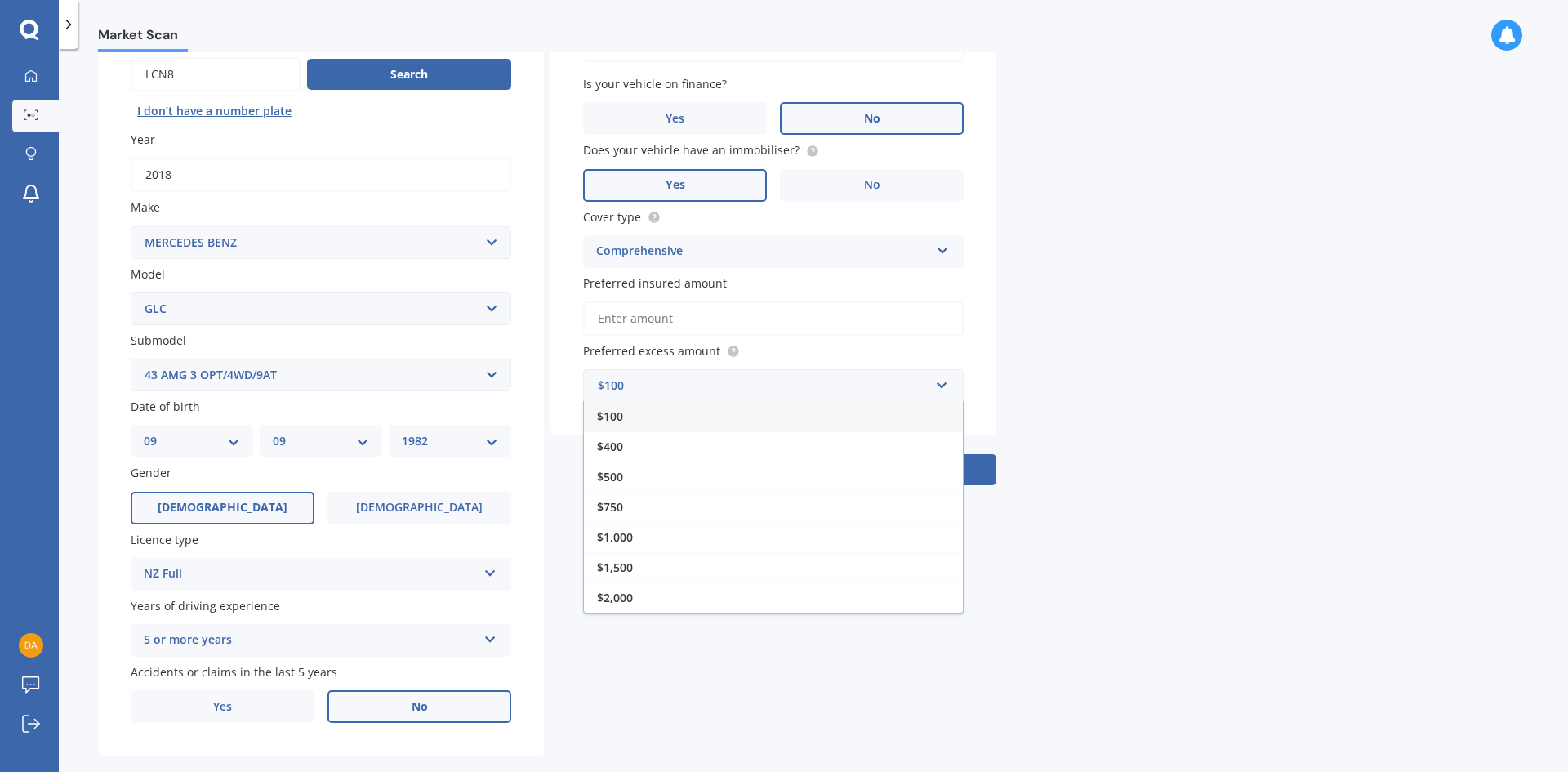
click at [698, 561] on div "$1,500" at bounding box center [773, 566] width 379 height 30
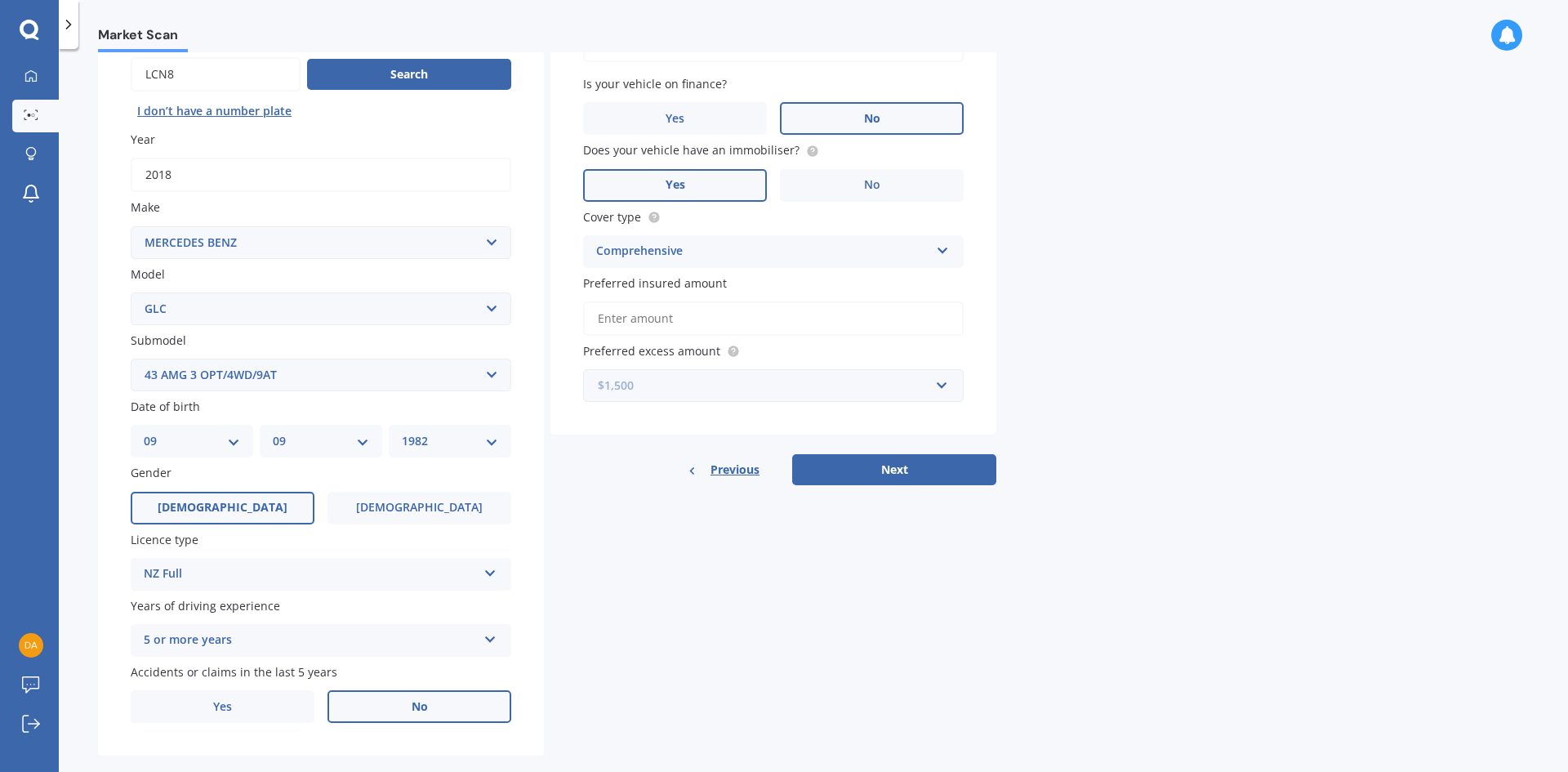
click at [940, 389] on input "text" at bounding box center [767, 386] width 366 height 31
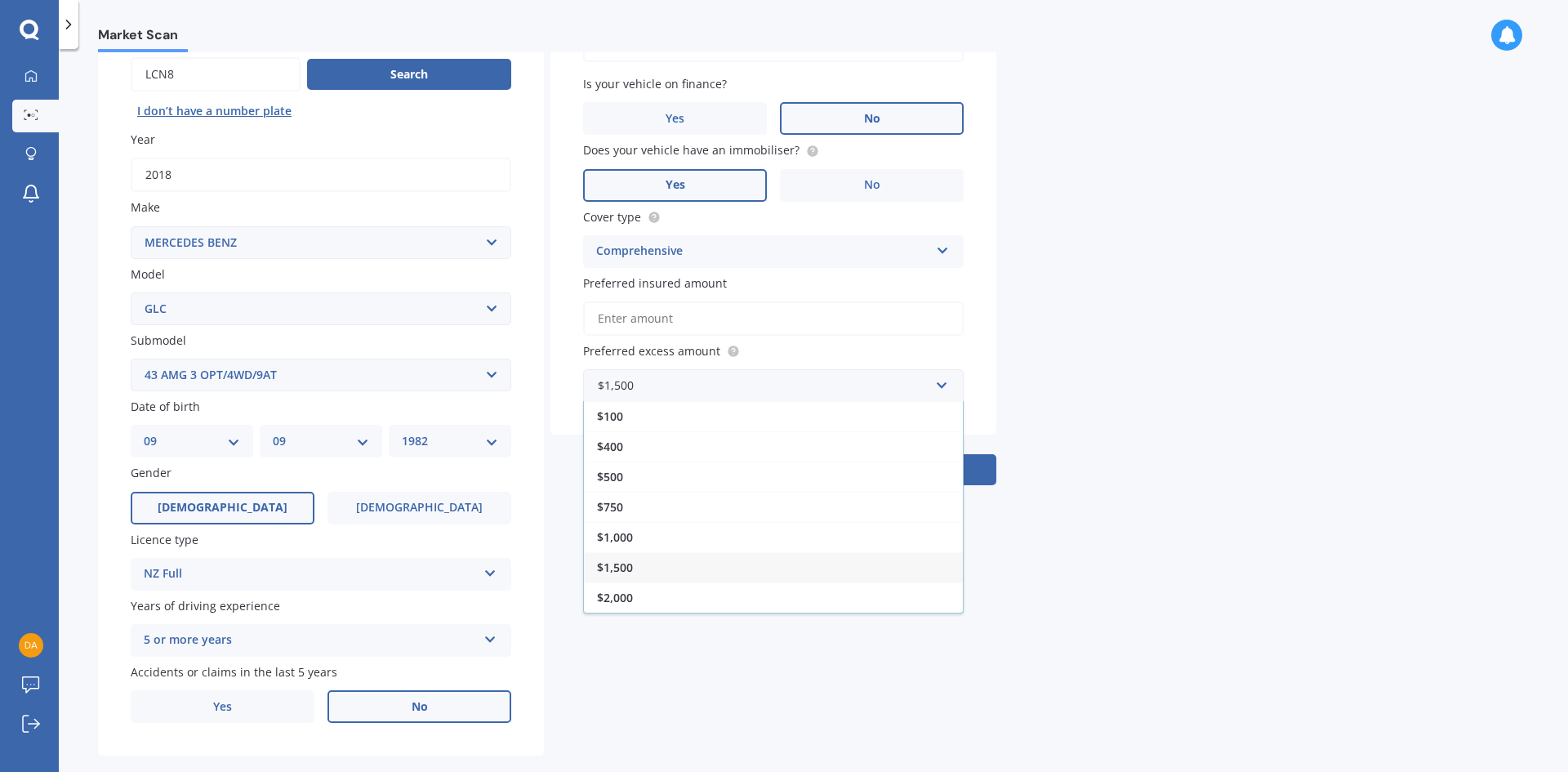
click at [844, 468] on div "$500" at bounding box center [773, 475] width 379 height 30
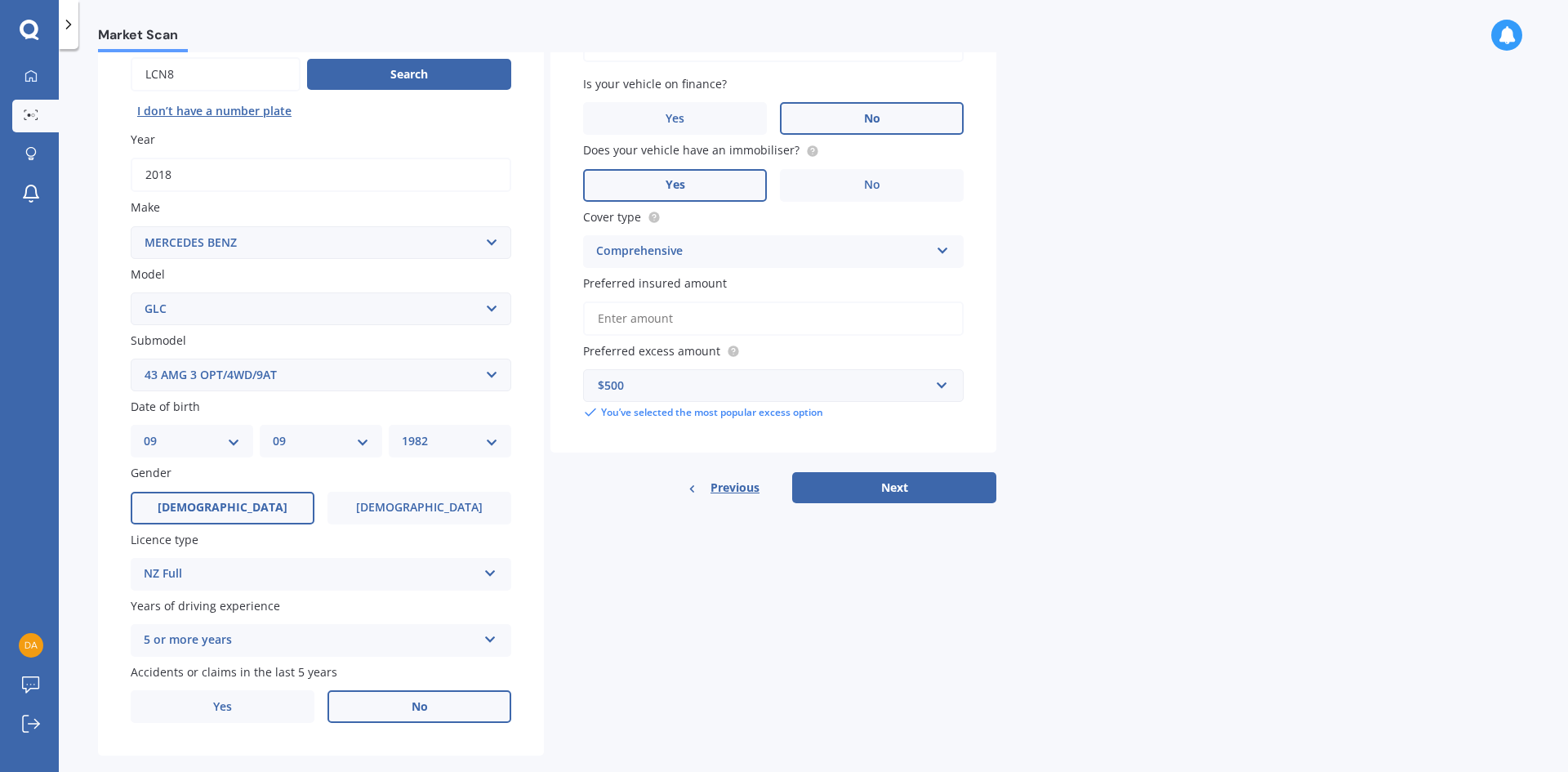
click at [898, 487] on button "Next" at bounding box center [894, 487] width 204 height 31
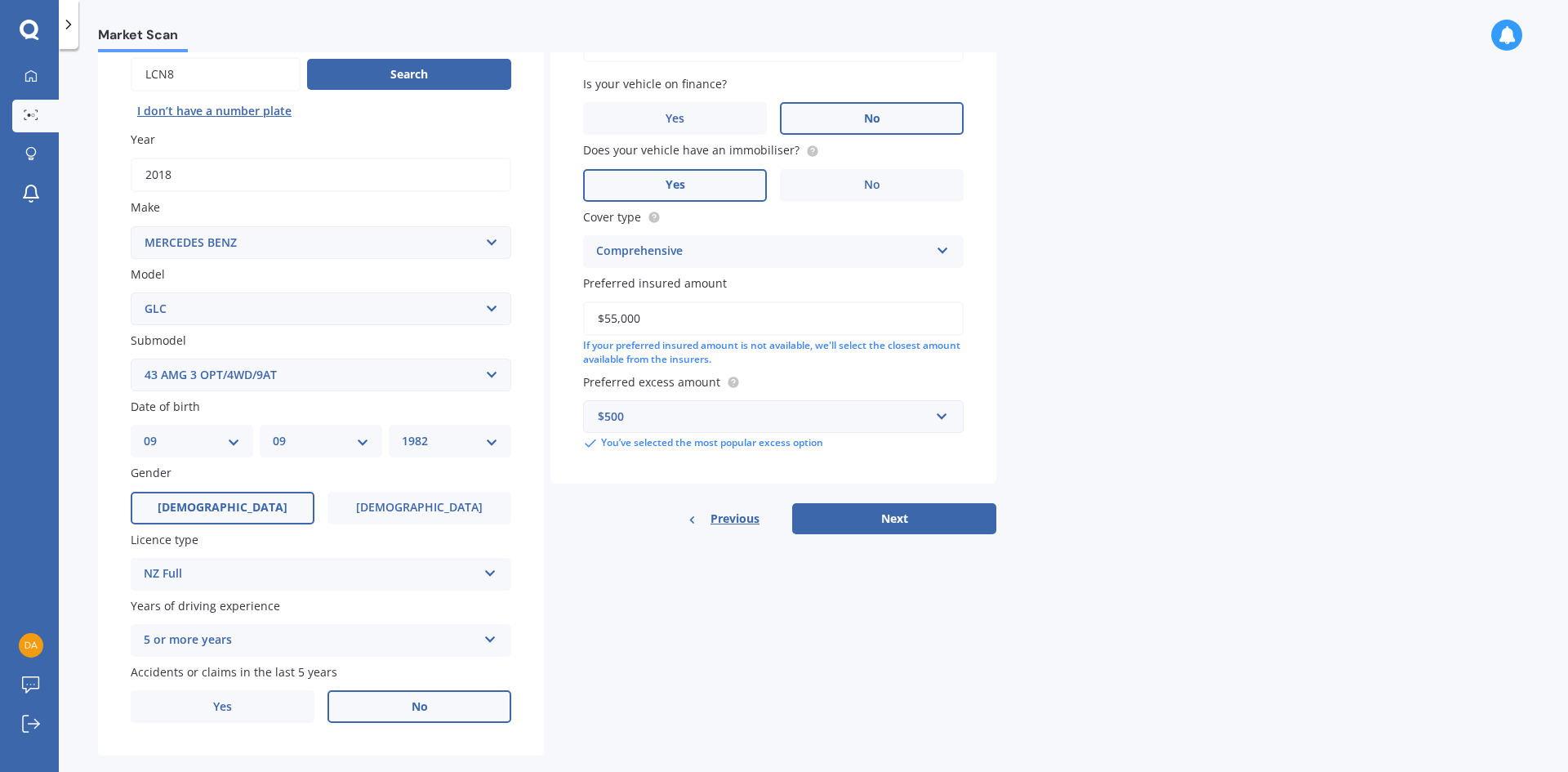
type input "$55,000"
click at [809, 277] on label "Preferred insured amount" at bounding box center [769, 283] width 374 height 17
click at [809, 301] on input "$55,000" at bounding box center [773, 318] width 381 height 34
click at [872, 509] on button "Next" at bounding box center [894, 519] width 204 height 31
select select "09"
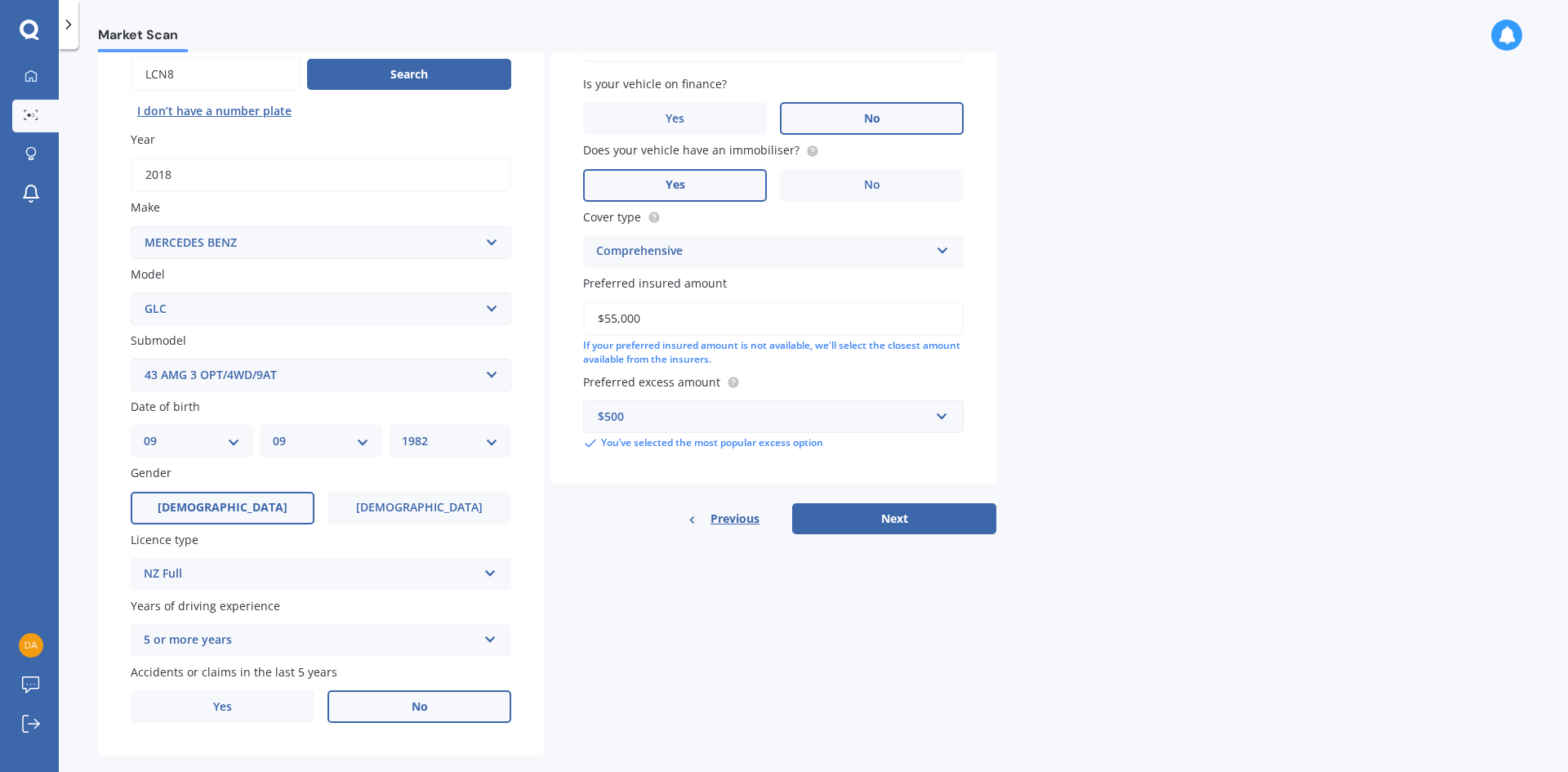
select select "09"
select select "1982"
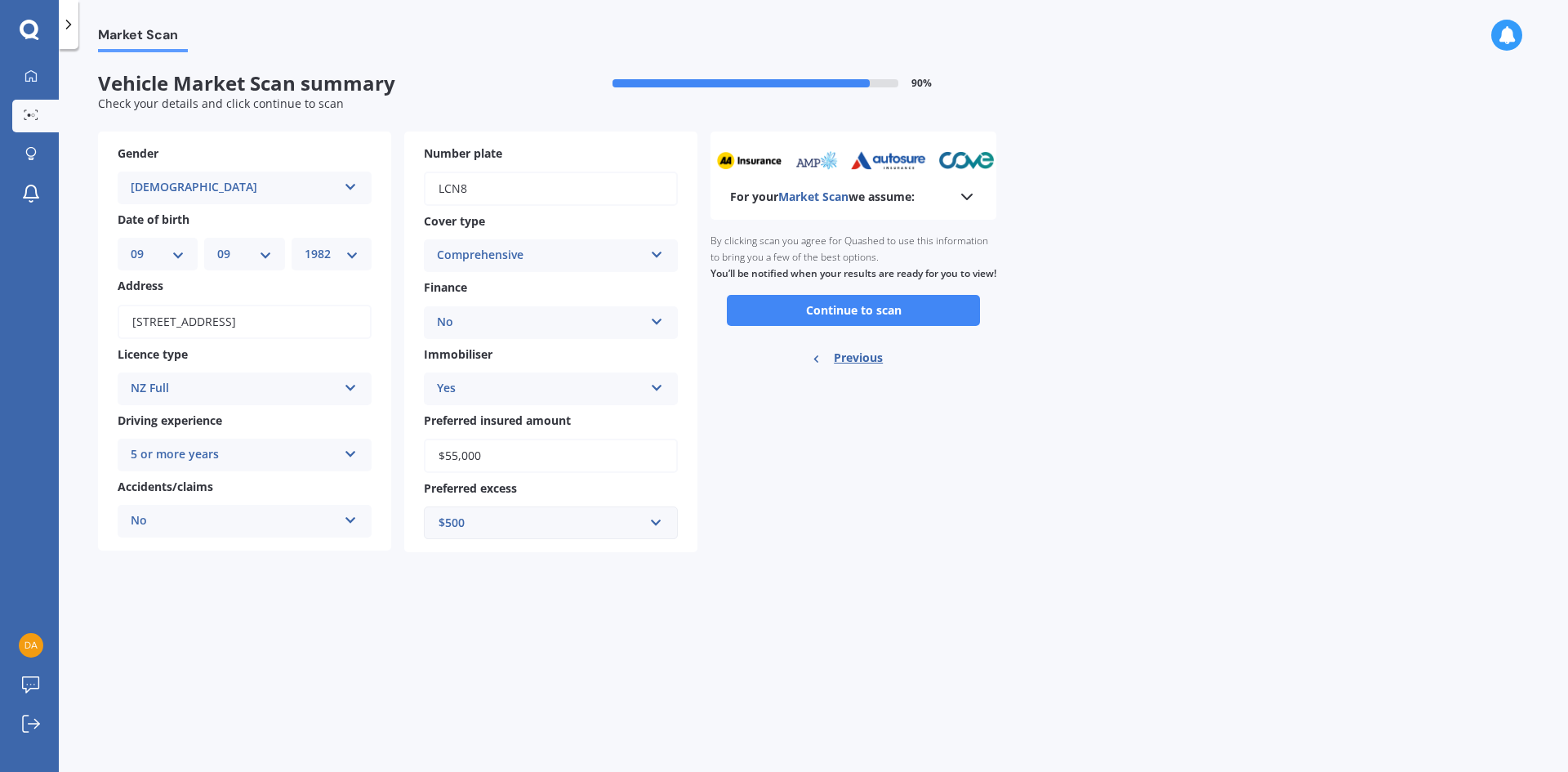
scroll to position [0, 0]
click at [862, 321] on button "Continue to scan" at bounding box center [853, 310] width 253 height 31
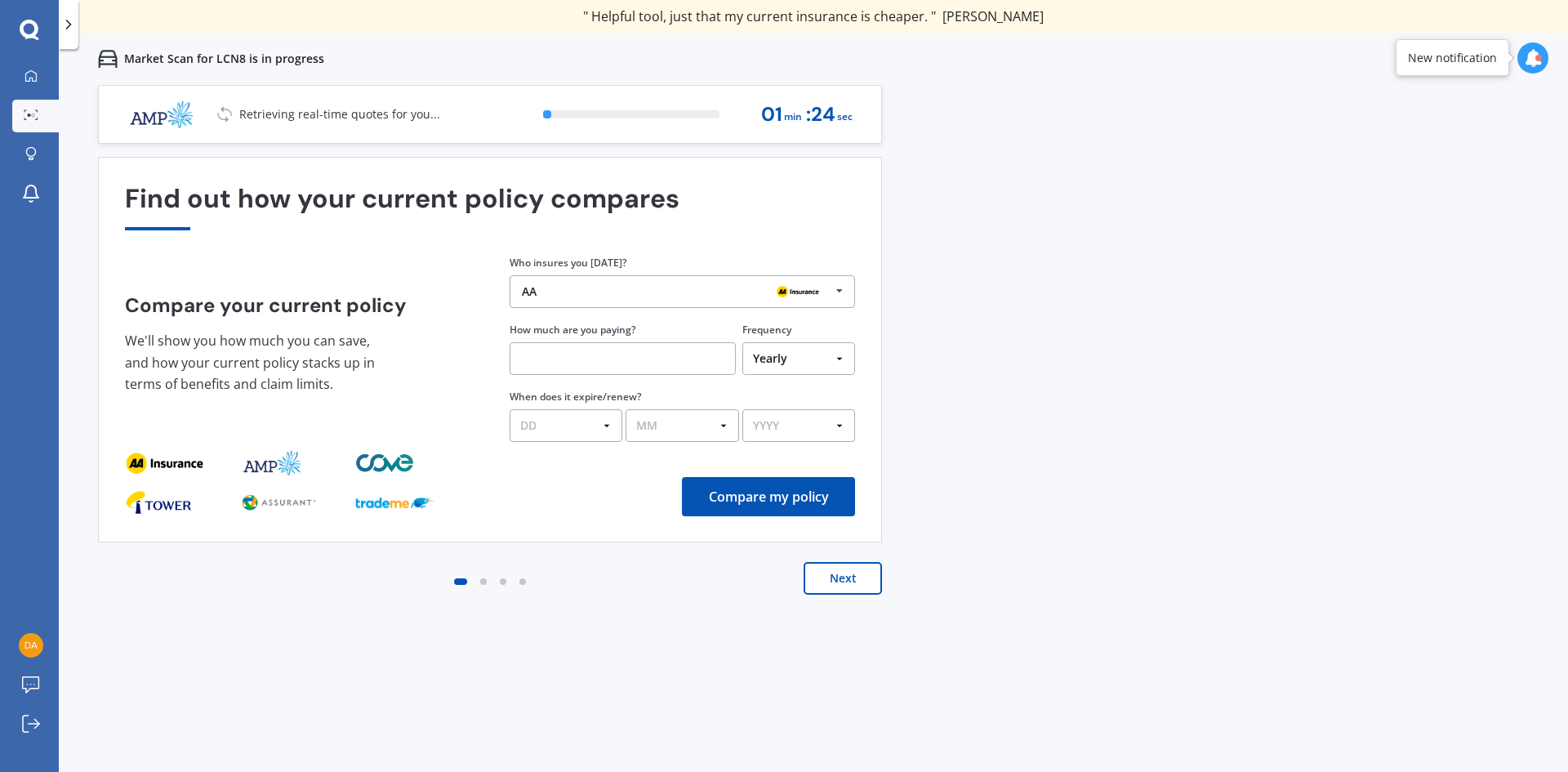
click at [837, 283] on icon at bounding box center [839, 291] width 24 height 30
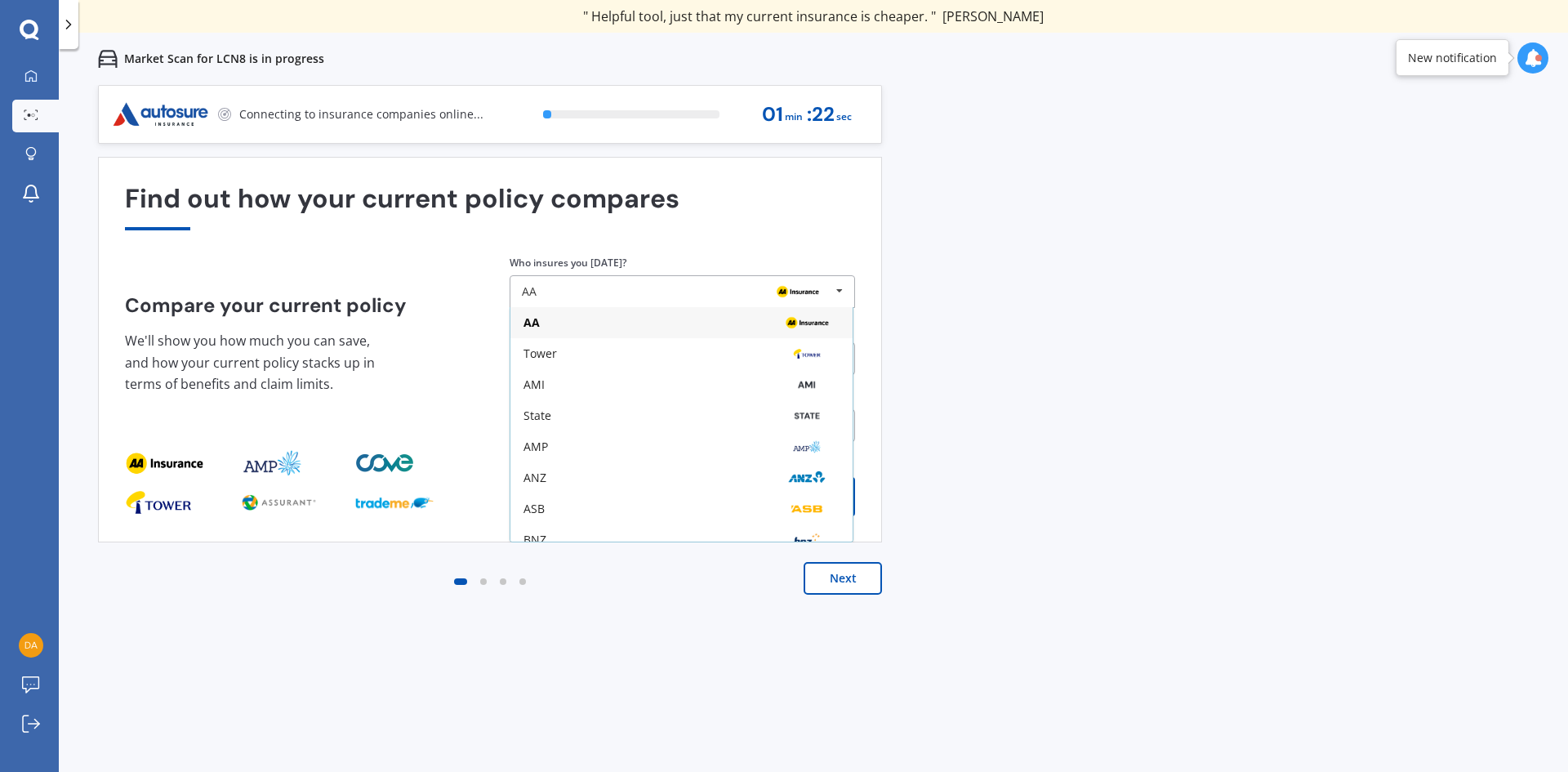
click at [737, 351] on div "Tower" at bounding box center [681, 354] width 316 height 14
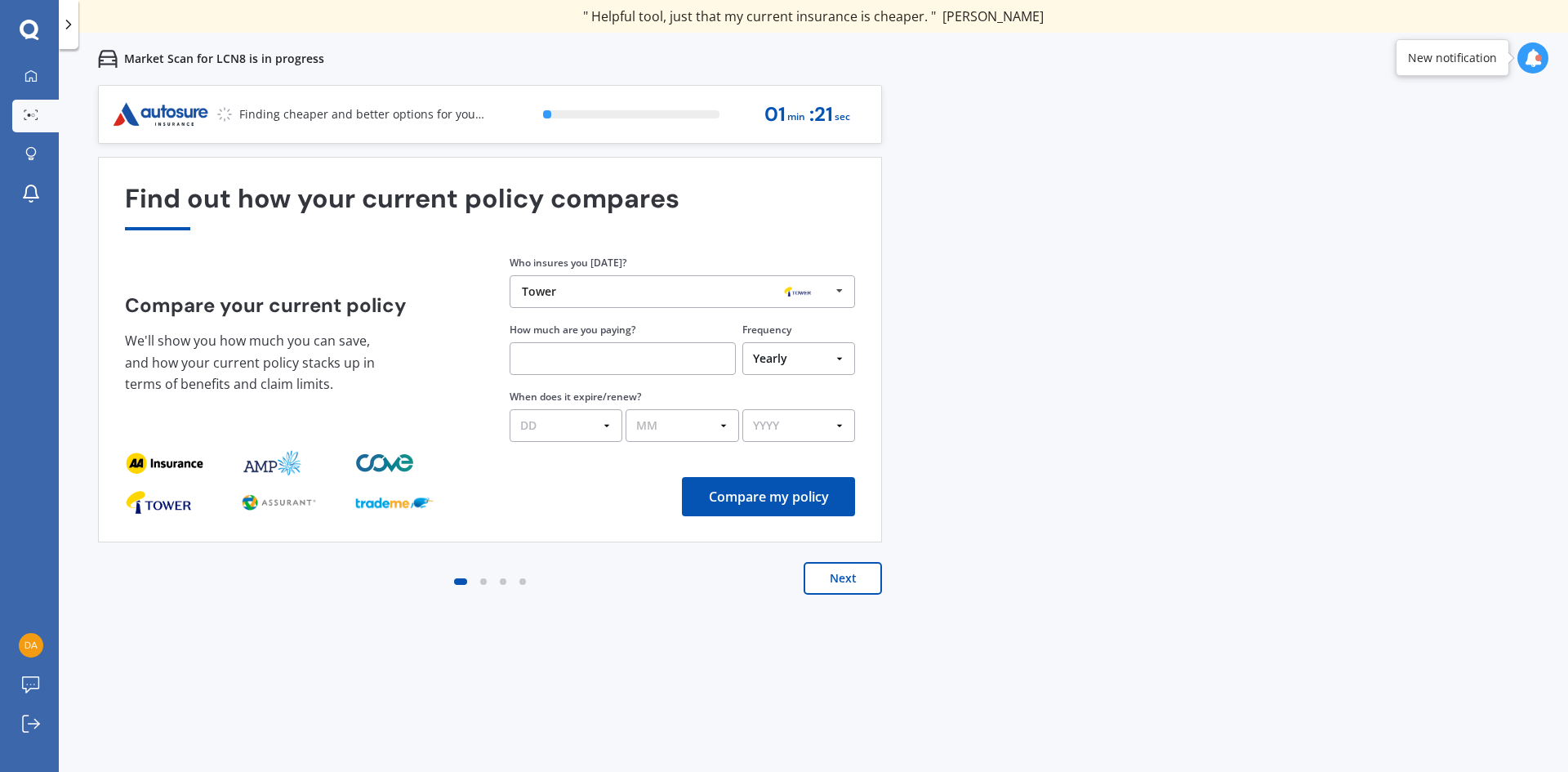
click at [610, 357] on input "text" at bounding box center [622, 358] width 226 height 33
click at [844, 292] on icon at bounding box center [839, 291] width 24 height 30
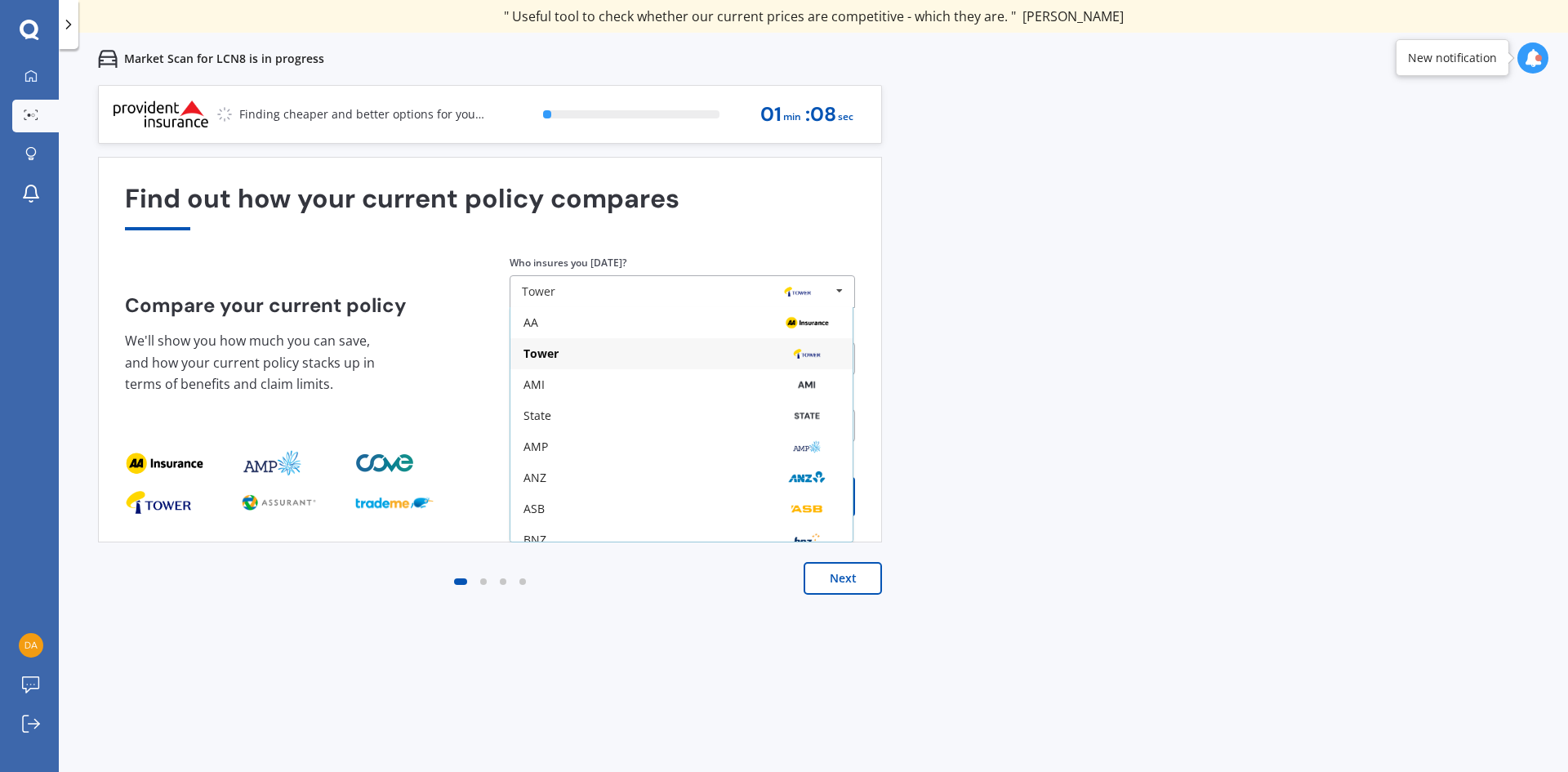
scroll to position [107, 0]
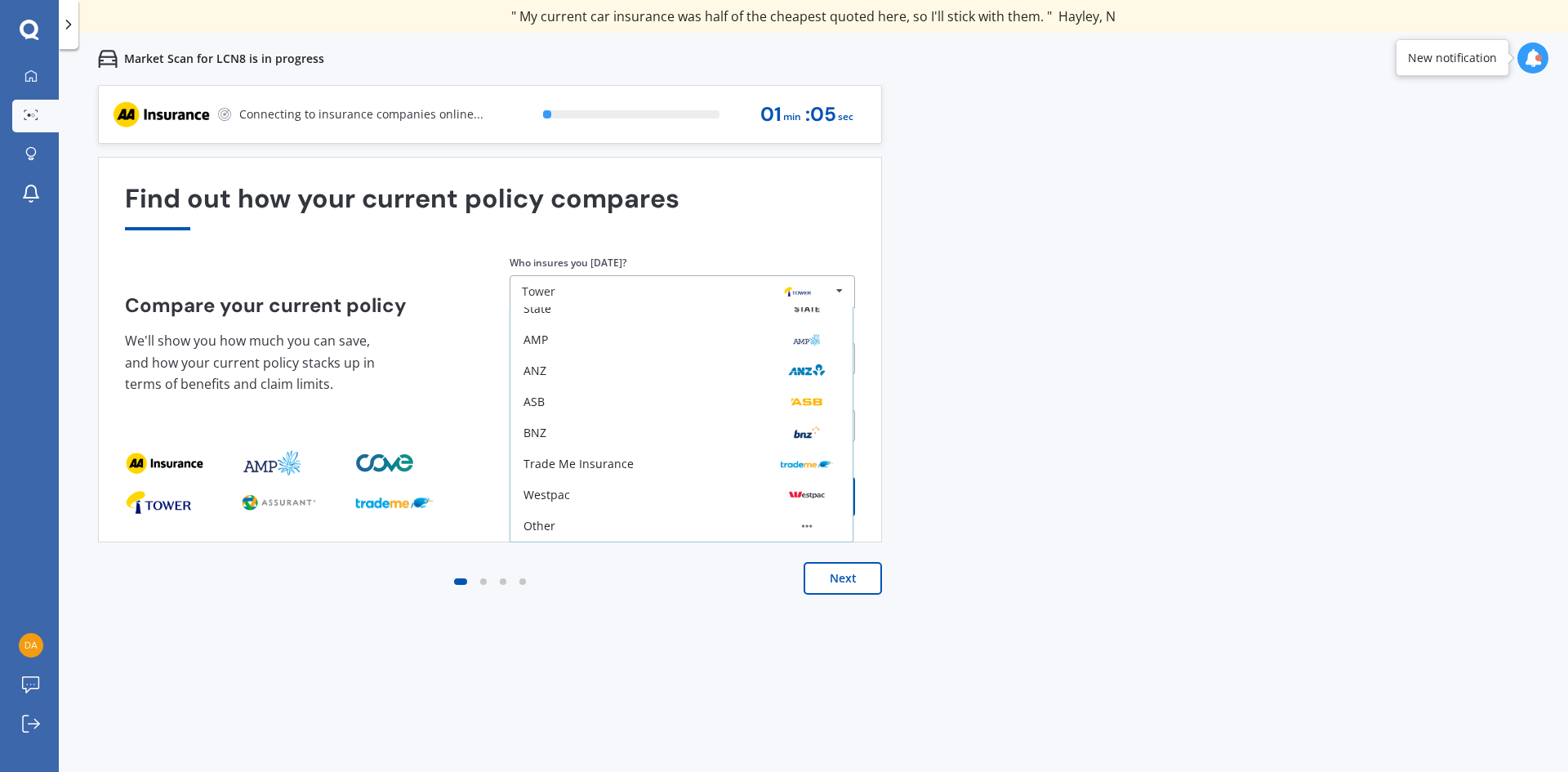
click at [591, 315] on div "State" at bounding box center [681, 308] width 342 height 31
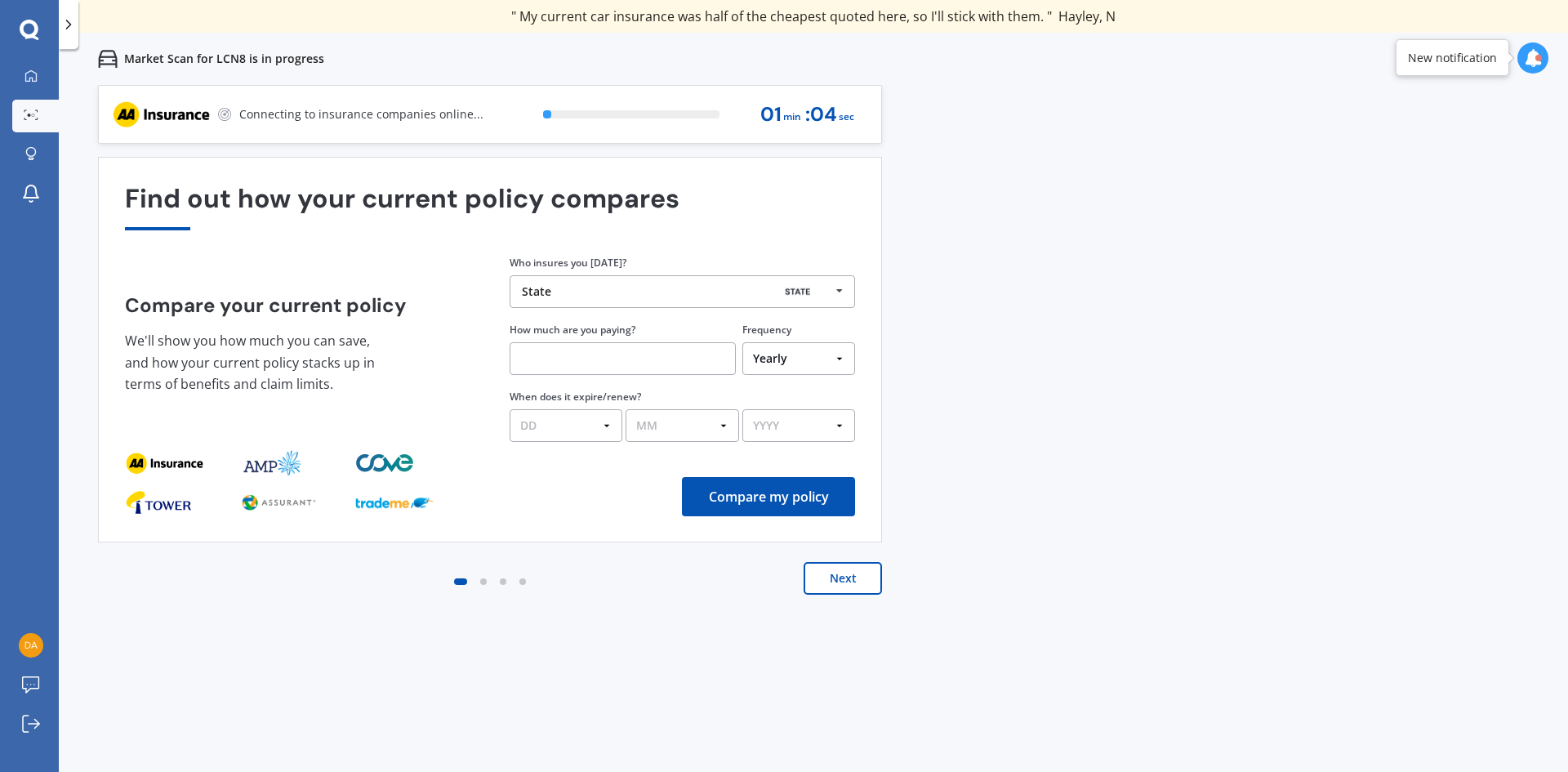
click at [562, 352] on input "text" at bounding box center [622, 358] width 226 height 33
type input "$1,747.00"
click at [607, 426] on select "DD 01 02 03 04 05 06 07 08 09 10 11 12 13 14 15 16 17 18 19 20 21 22 23 24 25 2…" at bounding box center [565, 425] width 113 height 33
select select "18"
click at [509, 409] on select "DD 01 02 03 04 05 06 07 08 09 10 11 12 13 14 15 16 17 18 19 20 21 22 23 24 25 2…" at bounding box center [565, 425] width 113 height 33
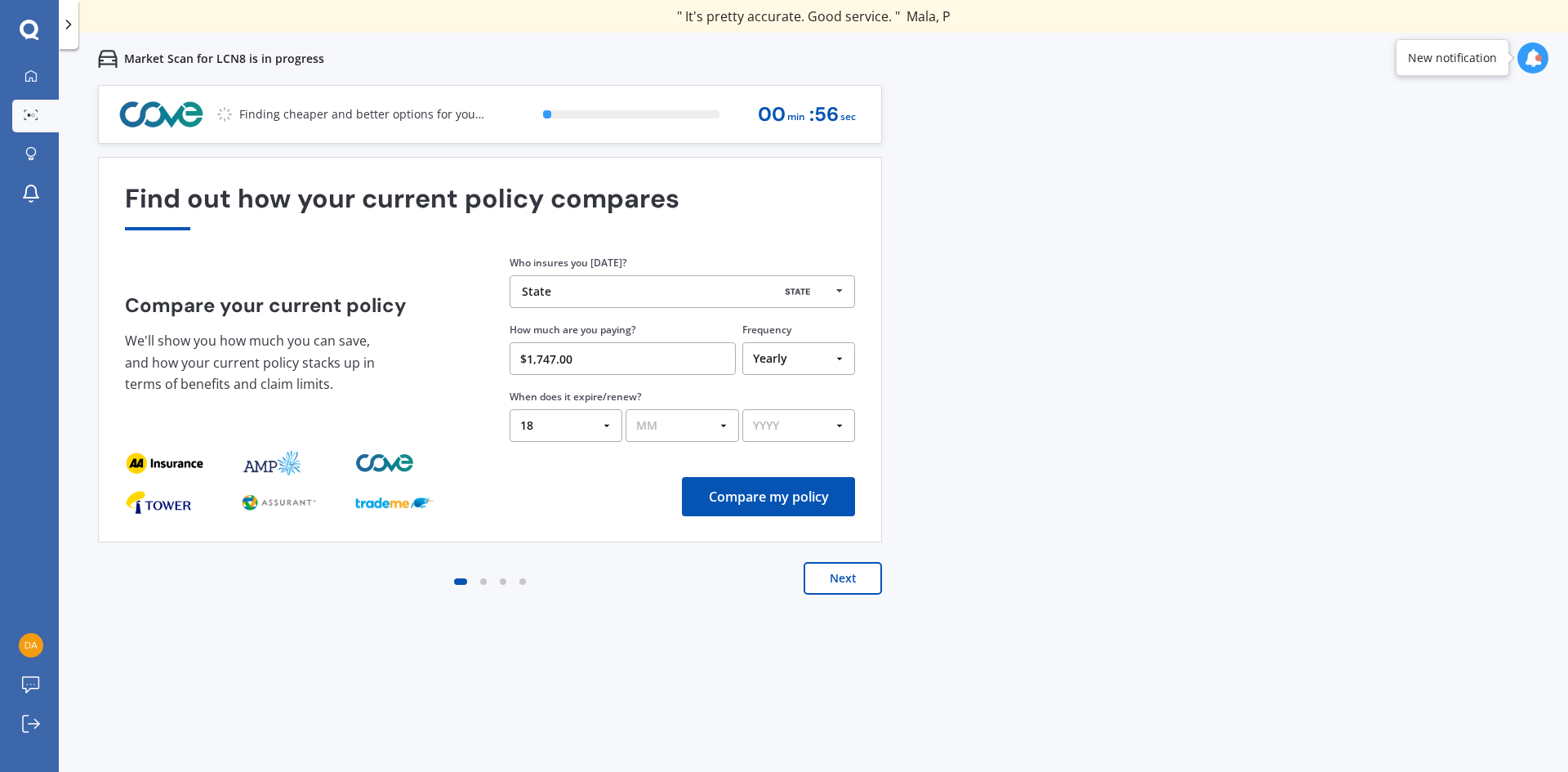
click at [720, 424] on select "MM 01 02 03 04 05 06 07 08 09 10 11 12" at bounding box center [681, 425] width 113 height 33
select select "08"
click at [625, 409] on select "MM 01 02 03 04 05 06 07 08 09 10 11 12" at bounding box center [681, 425] width 113 height 33
click at [837, 421] on select "YYYY 2026 2025 2024" at bounding box center [798, 425] width 113 height 33
select select "2025"
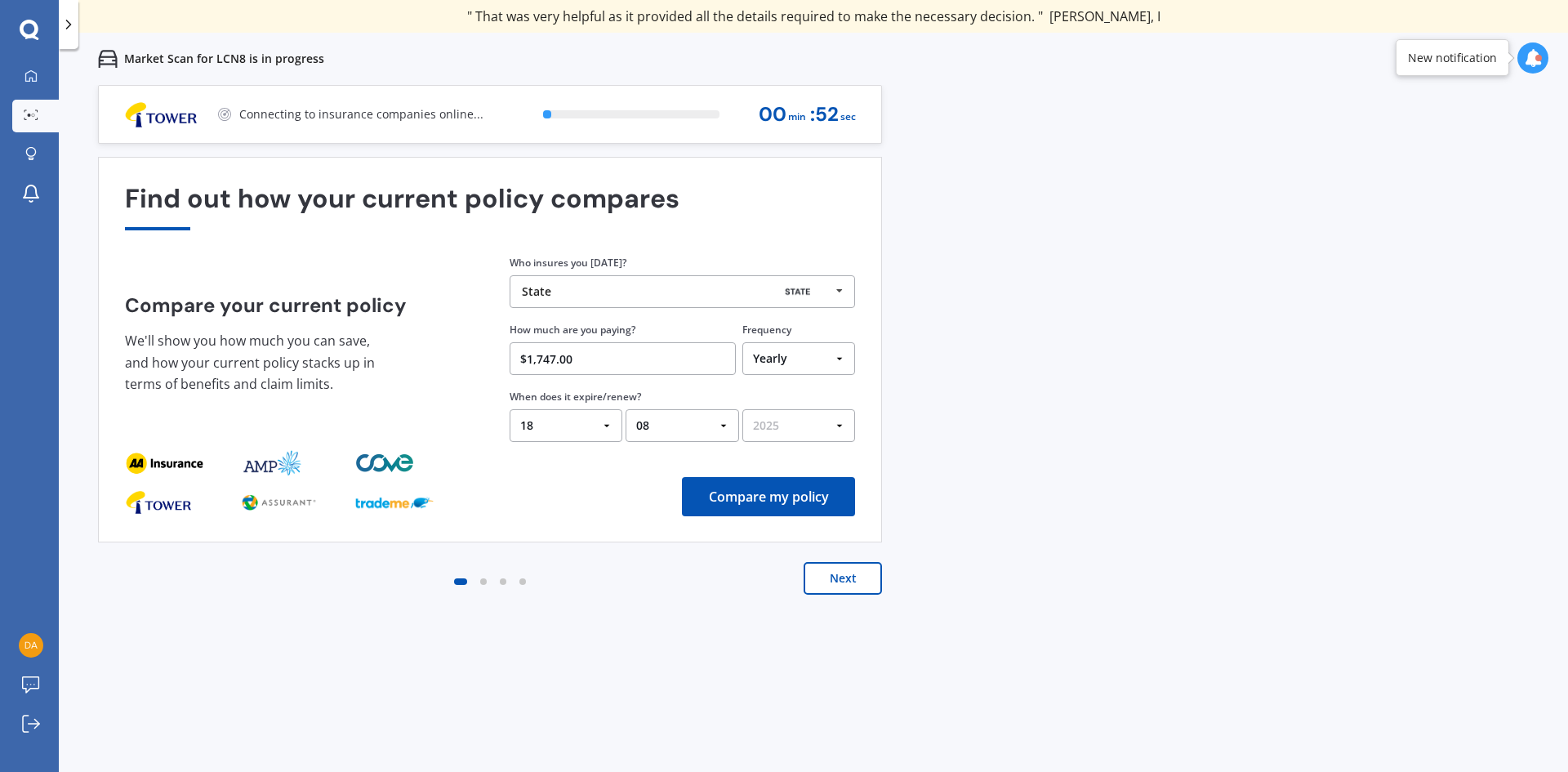
click at [742, 409] on select "YYYY 2026 2025 2024" at bounding box center [798, 425] width 113 height 33
click at [793, 494] on button "Compare my policy" at bounding box center [768, 497] width 173 height 40
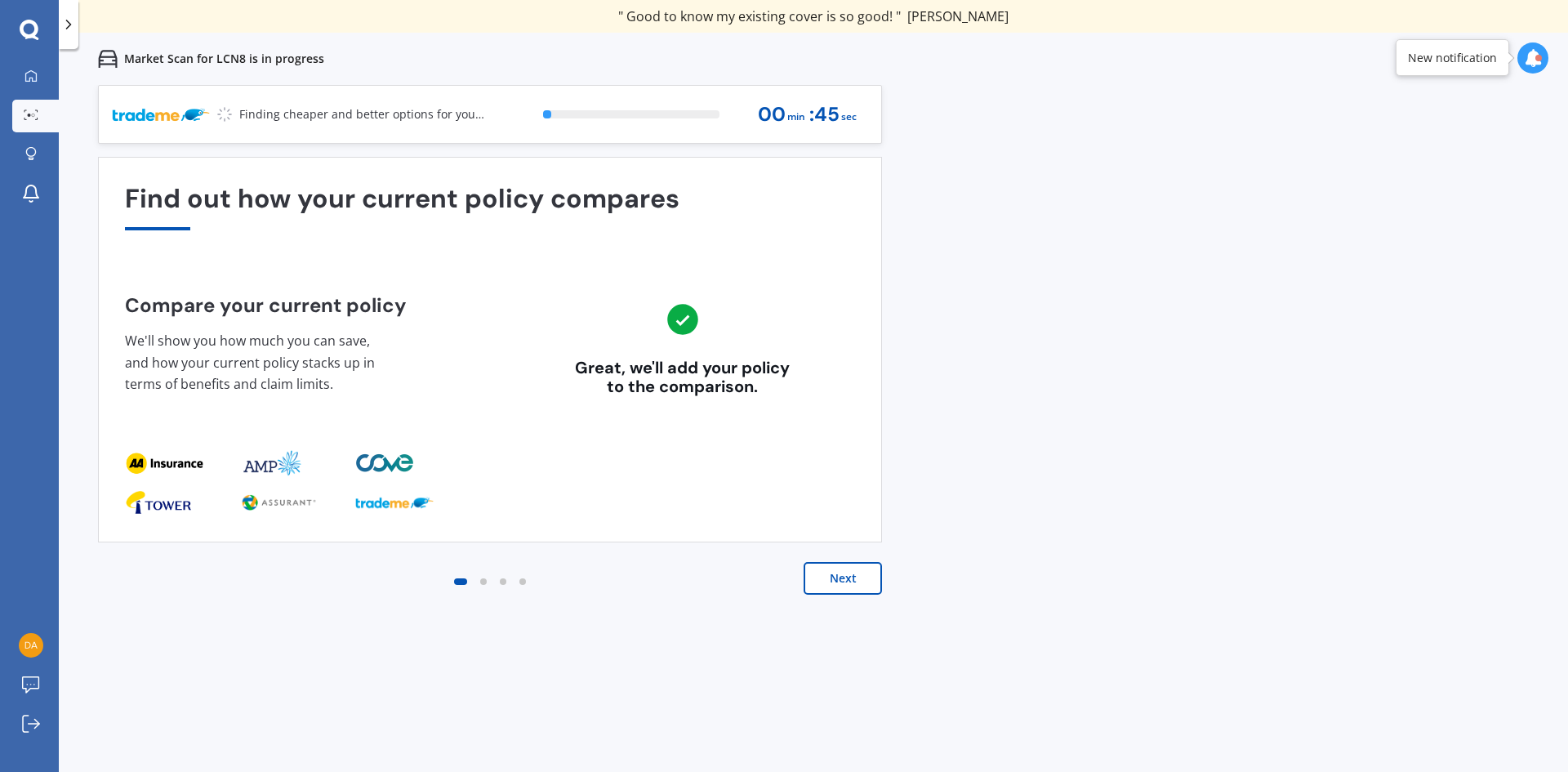
click at [844, 576] on button "Next" at bounding box center [842, 578] width 78 height 33
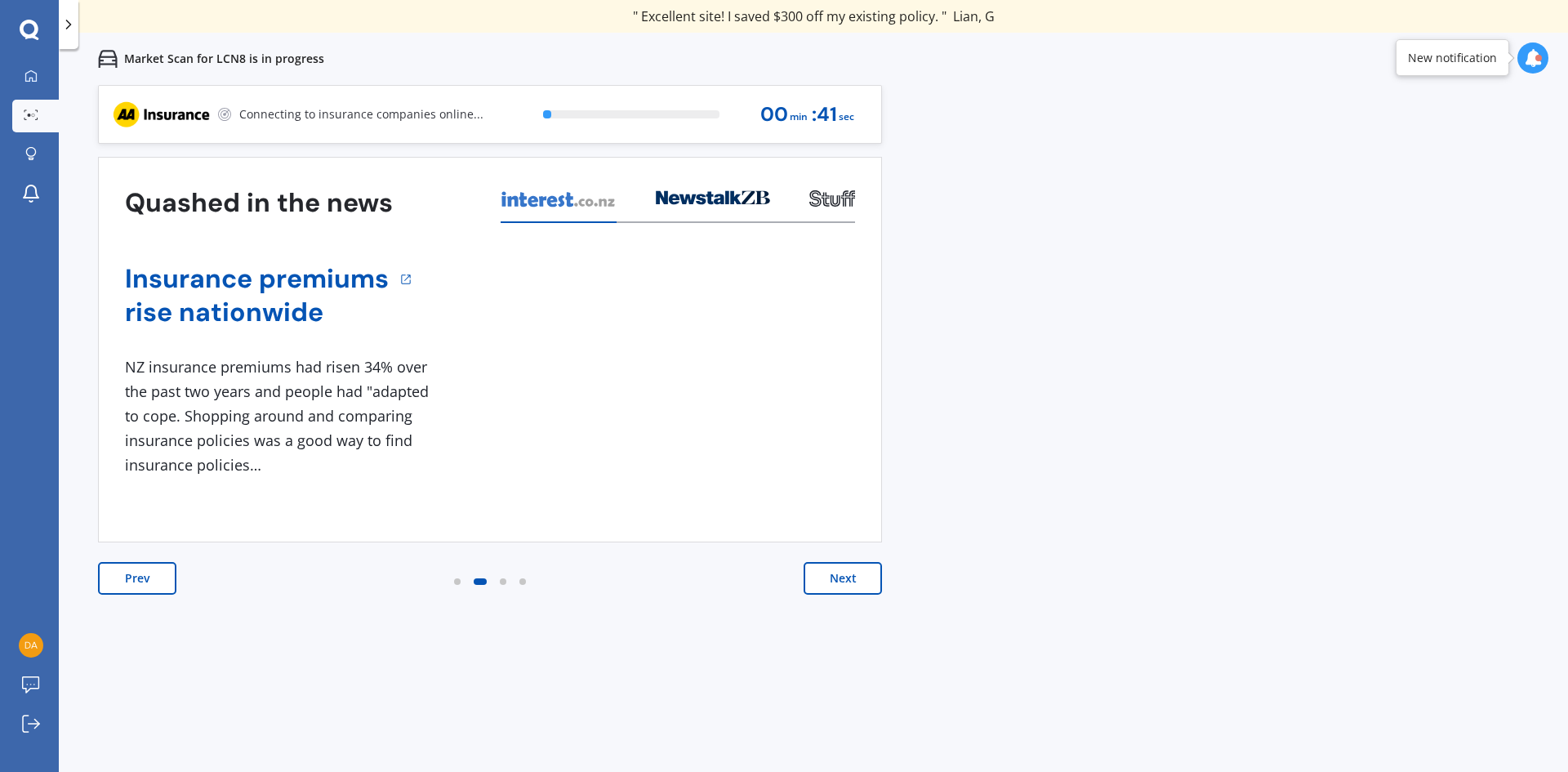
click at [844, 576] on button "Next" at bounding box center [842, 578] width 78 height 33
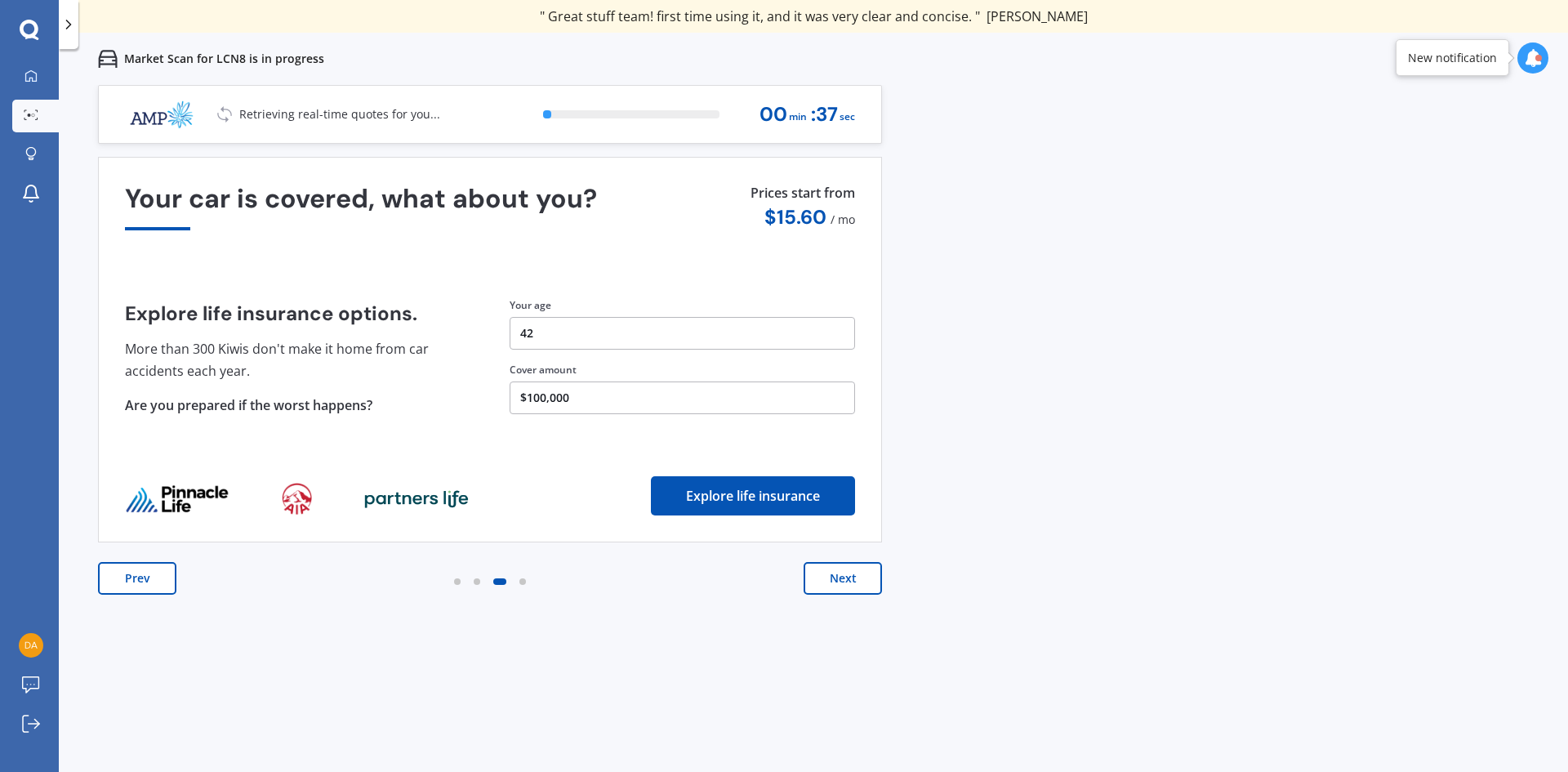
click at [844, 576] on button "Next" at bounding box center [842, 578] width 78 height 33
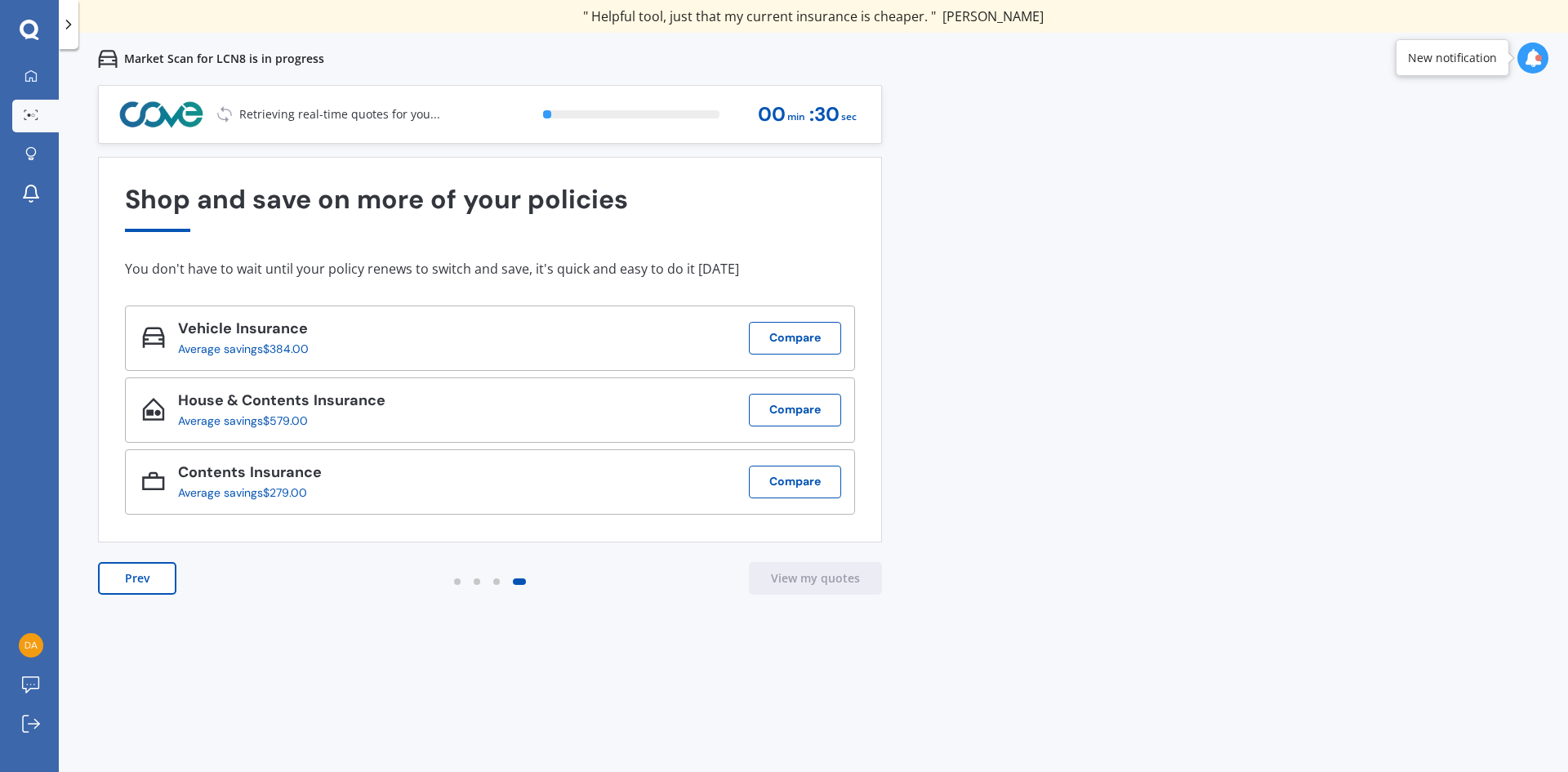
click at [856, 580] on button "View my quotes" at bounding box center [815, 578] width 133 height 33
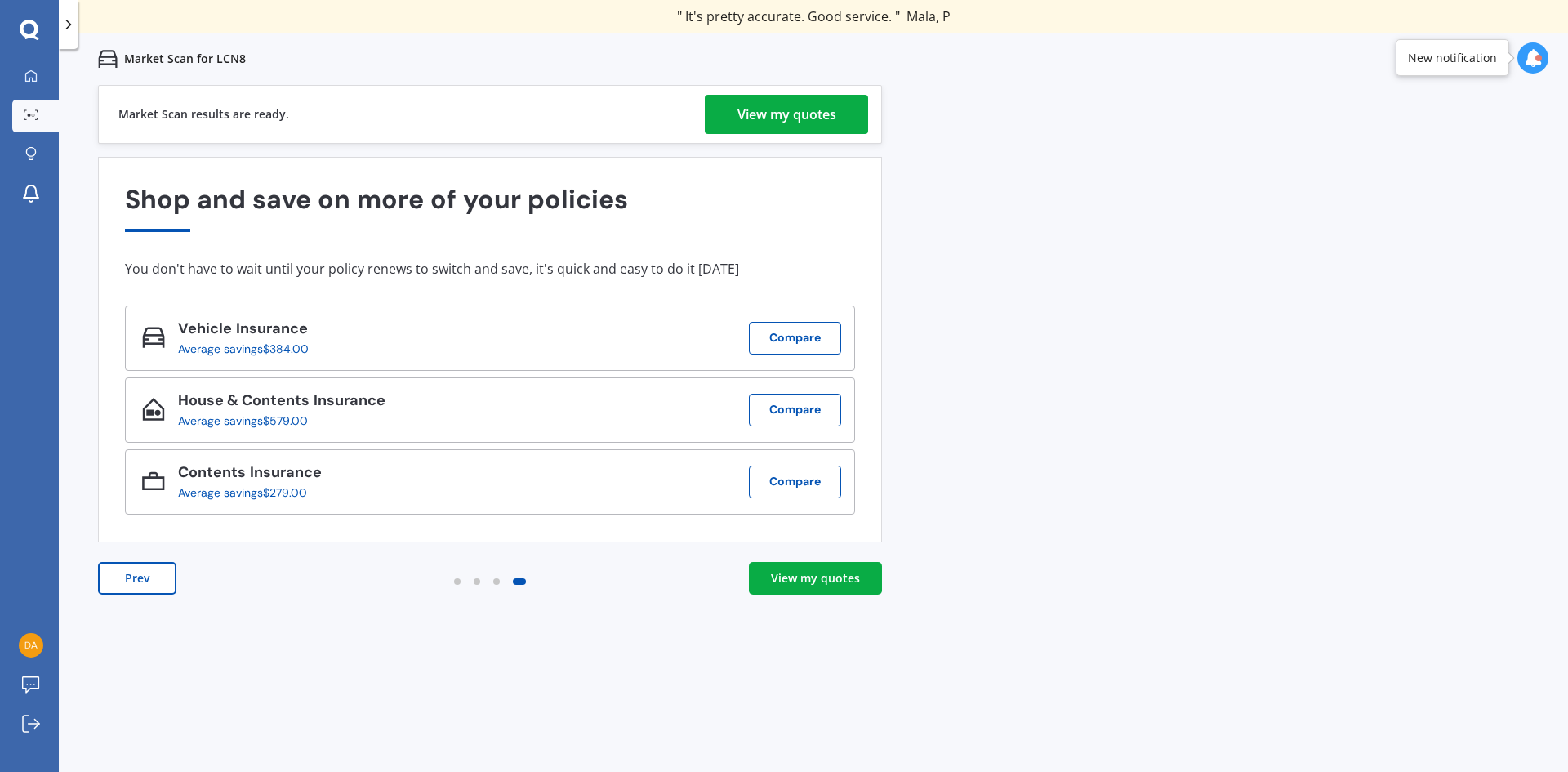
click at [756, 111] on div "View my quotes" at bounding box center [786, 114] width 99 height 40
